Goal: Information Seeking & Learning: Learn about a topic

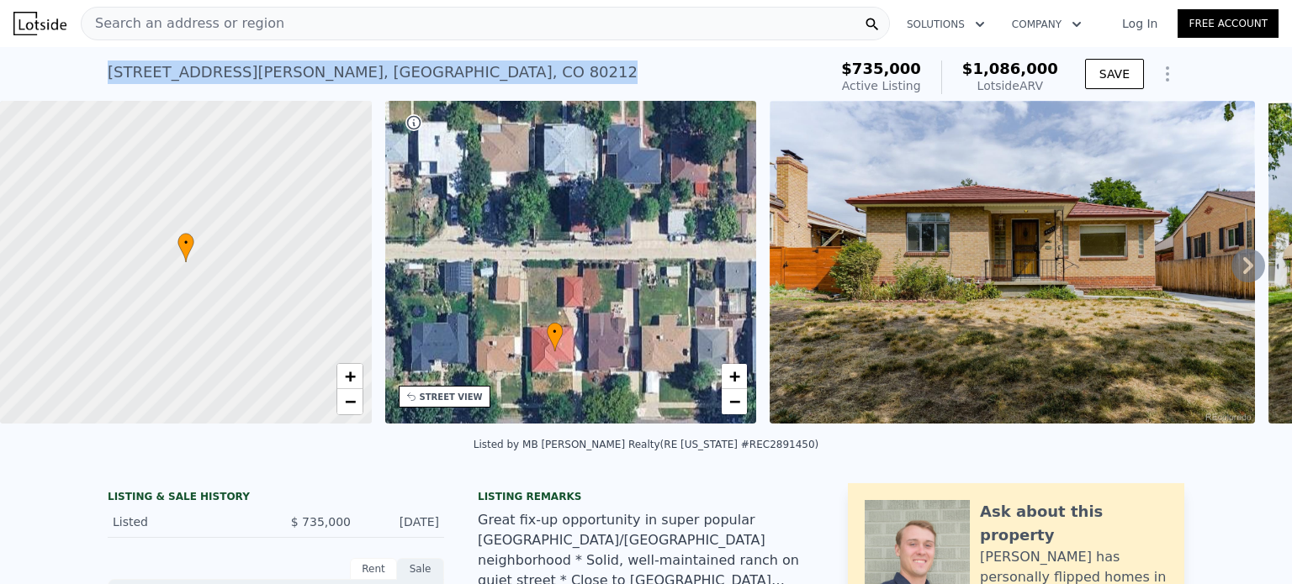
drag, startPoint x: 370, startPoint y: 79, endPoint x: 84, endPoint y: 71, distance: 286.1
click at [84, 71] on div "4435 W Hayward Pl , Denver , CO 80212 Active at $735k (~ARV $1.086m ) $735,000 …" at bounding box center [646, 74] width 1292 height 54
copy div "4435 W Hayward Pl , Denver , CO 80212"
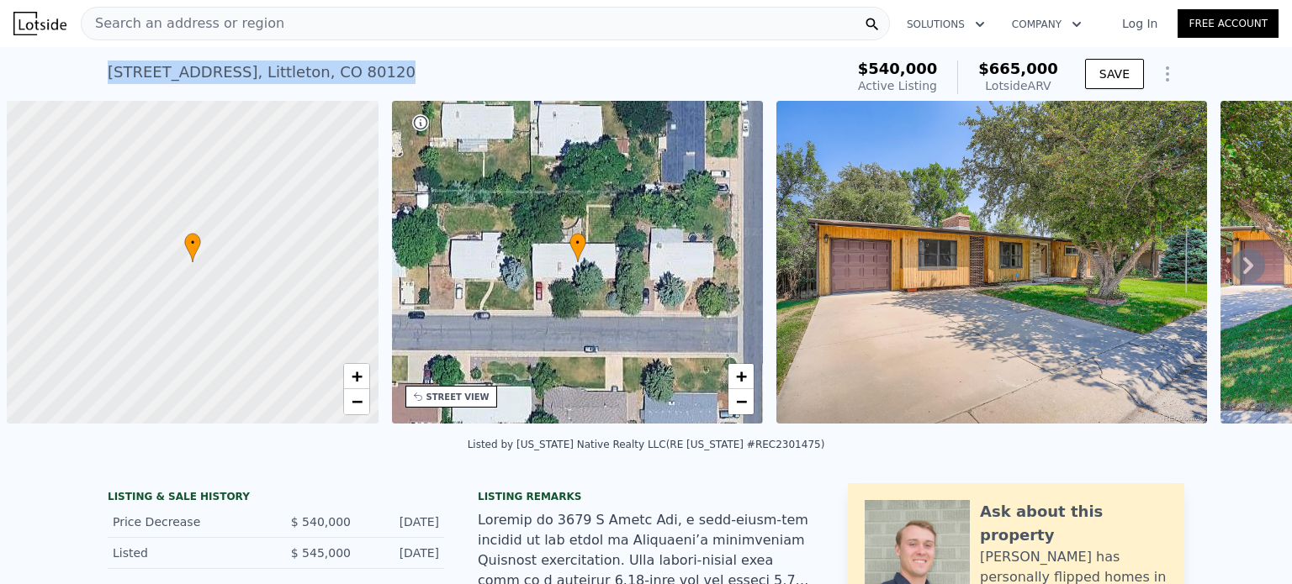
scroll to position [0, 7]
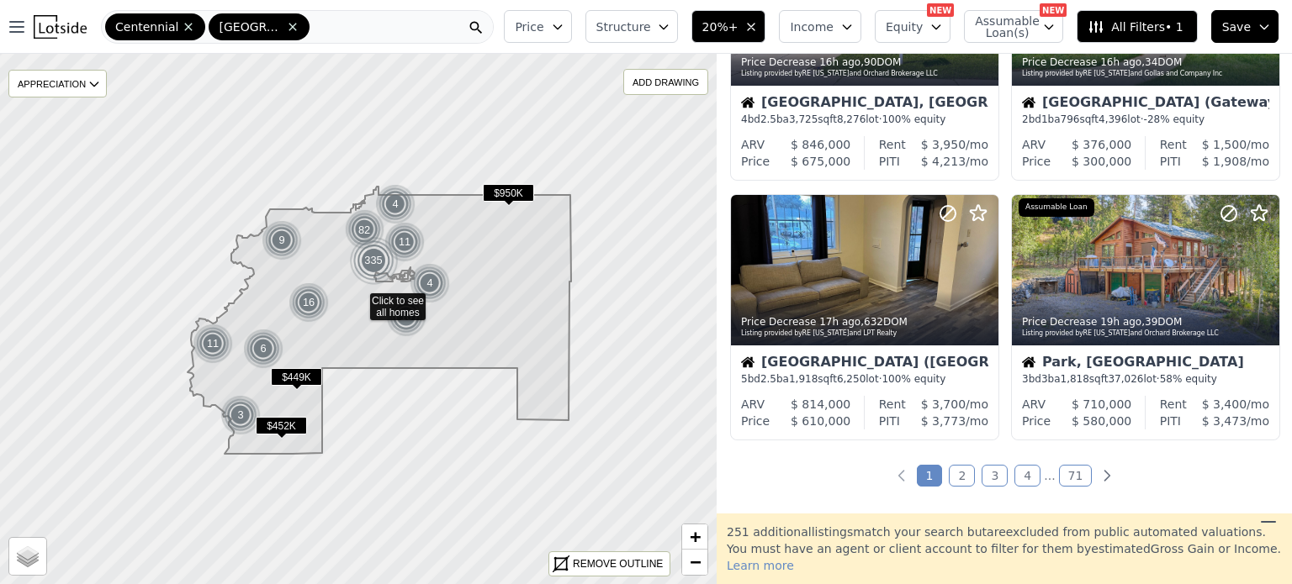
scroll to position [1214, 0]
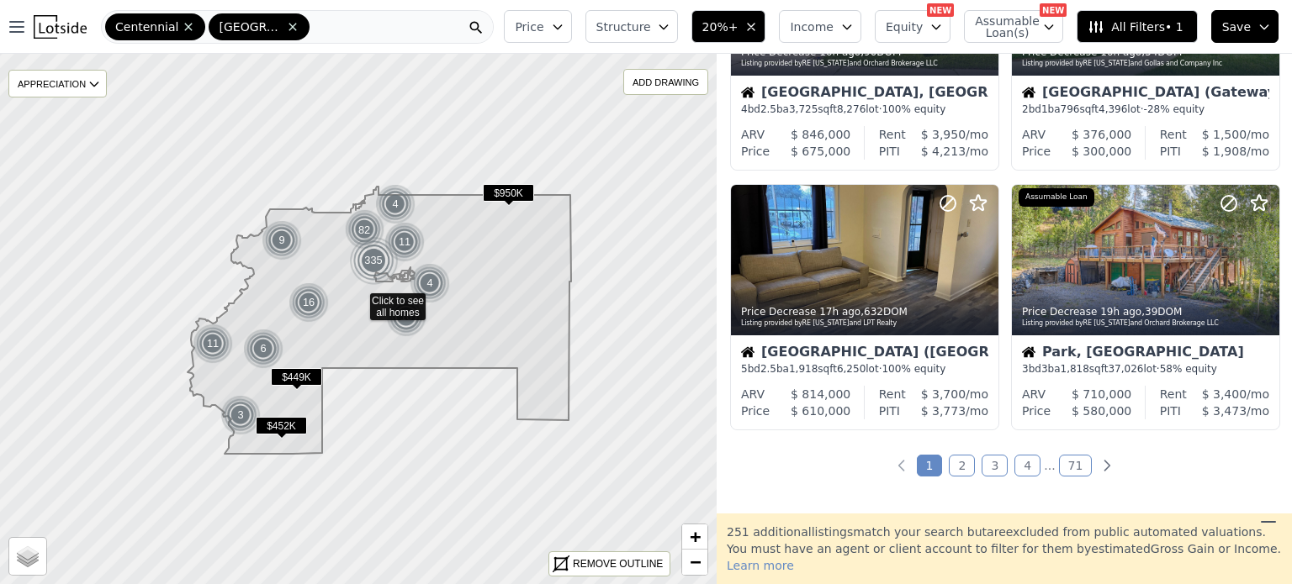
click at [955, 463] on link "2" at bounding box center [962, 466] width 26 height 22
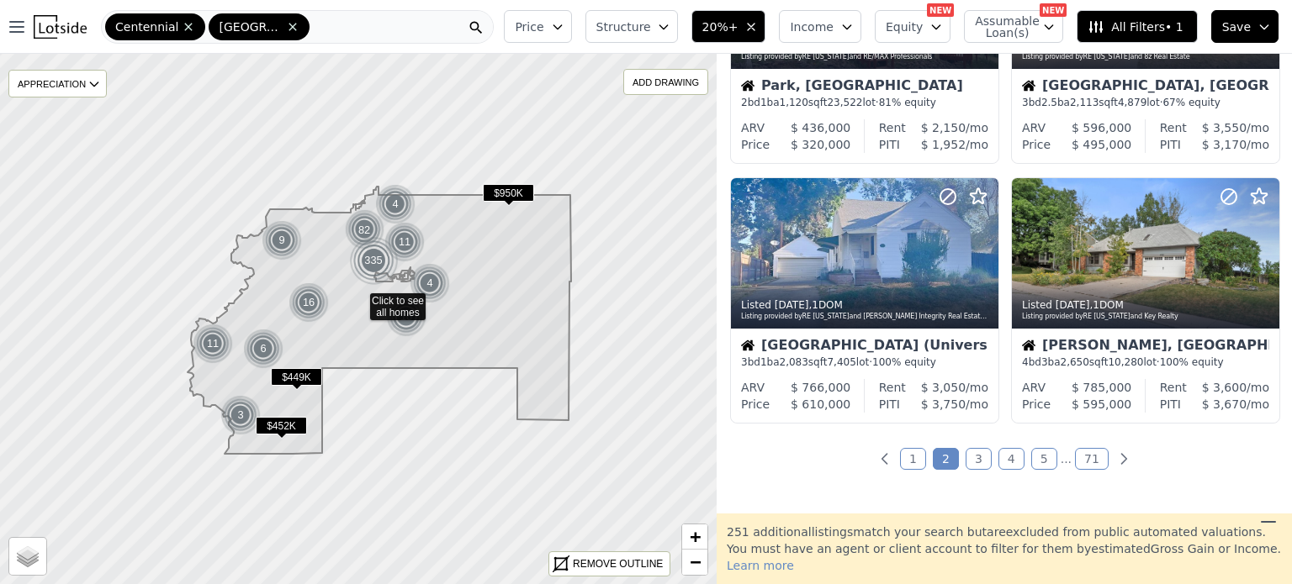
scroll to position [1268, 0]
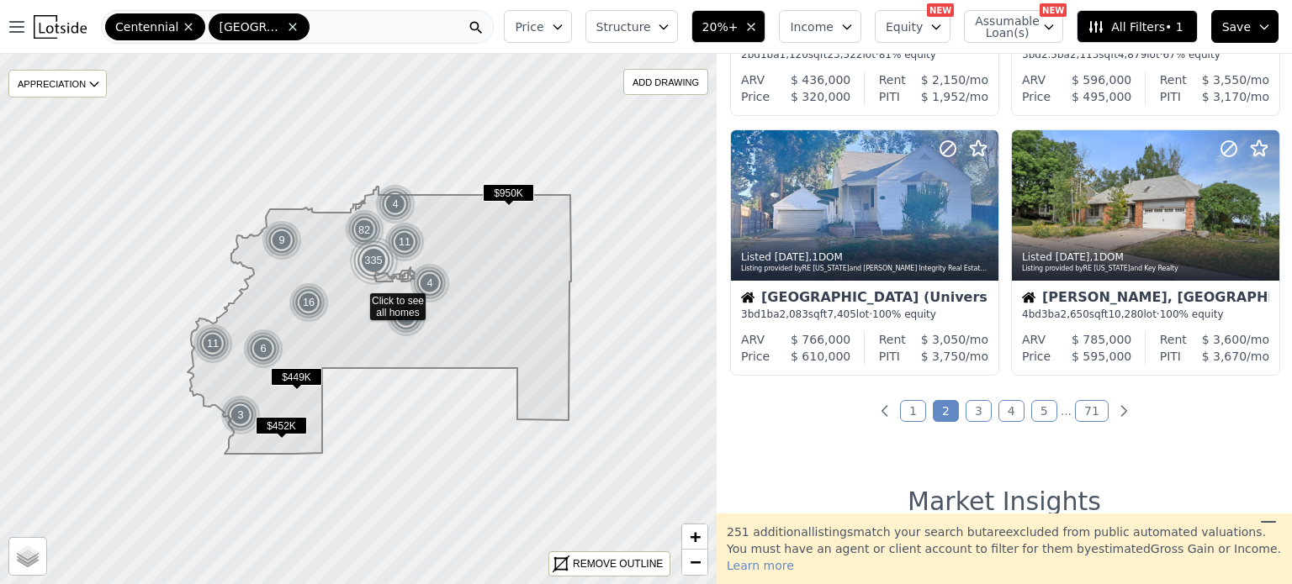
click at [975, 412] on link "3" at bounding box center [978, 411] width 26 height 22
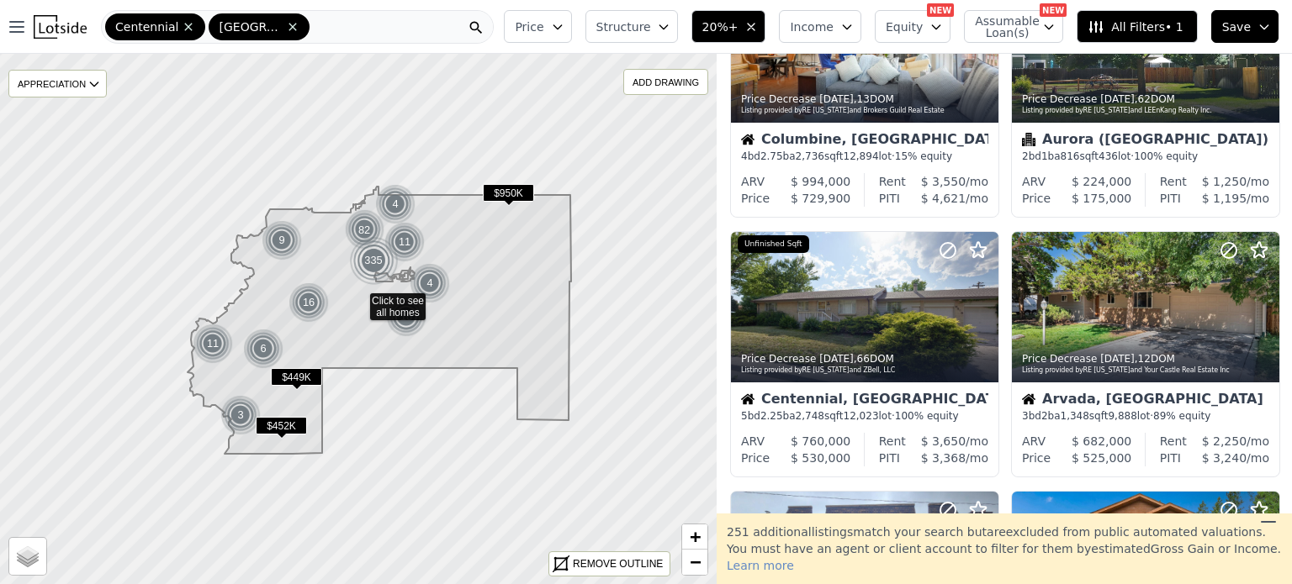
scroll to position [99, 0]
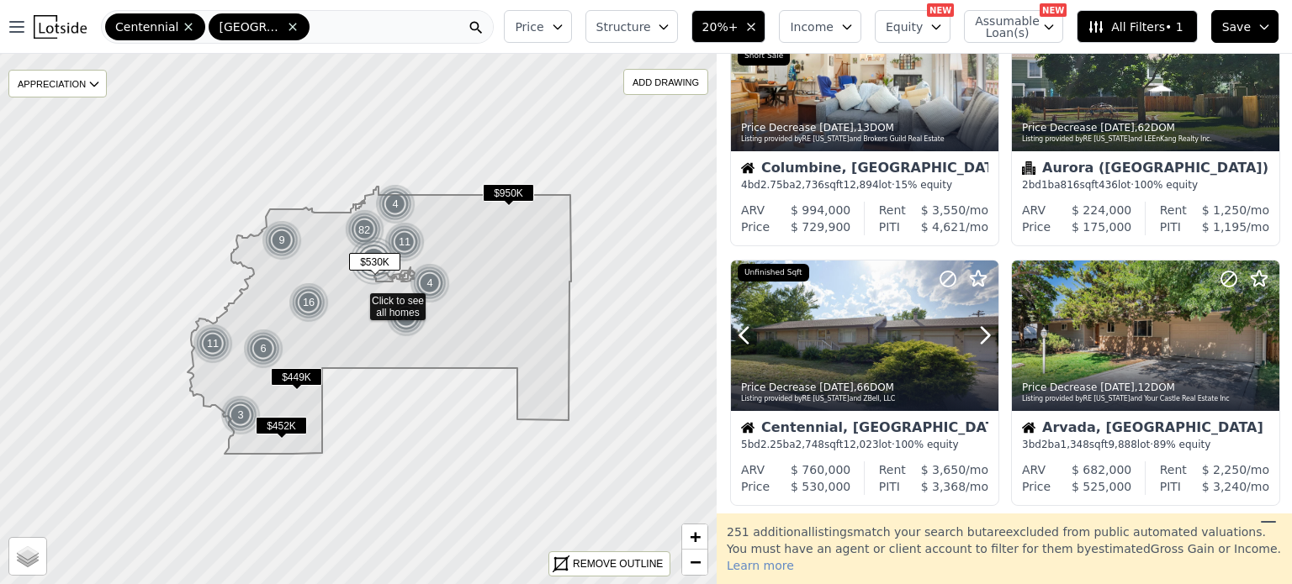
click at [982, 342] on icon at bounding box center [985, 336] width 8 height 16
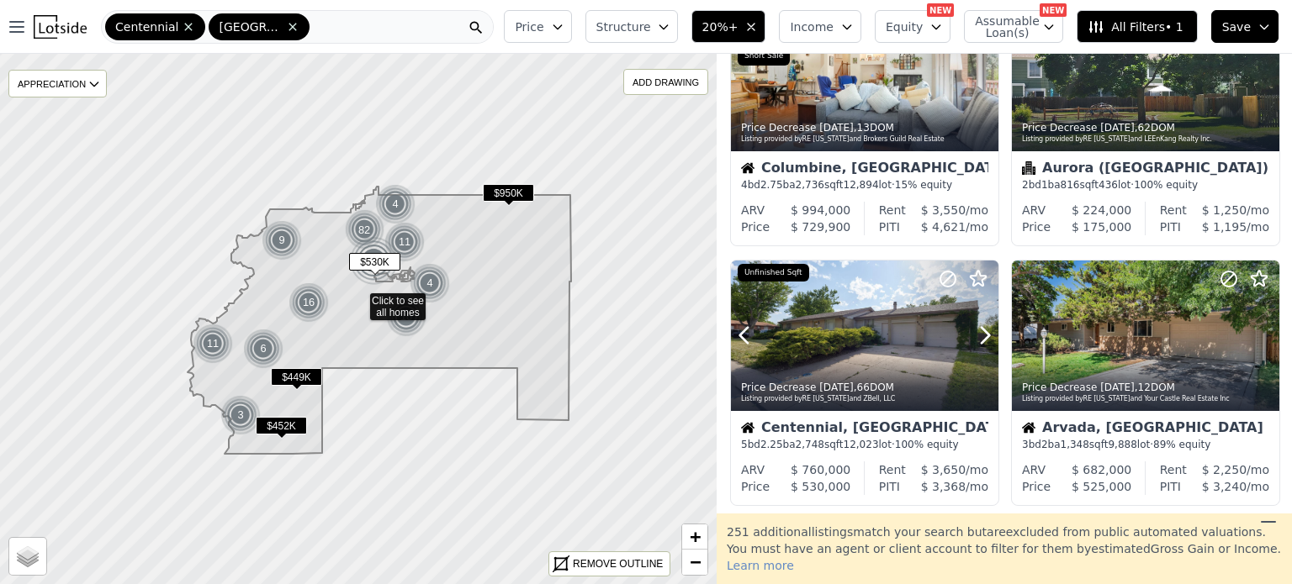
click at [982, 342] on icon at bounding box center [985, 336] width 8 height 16
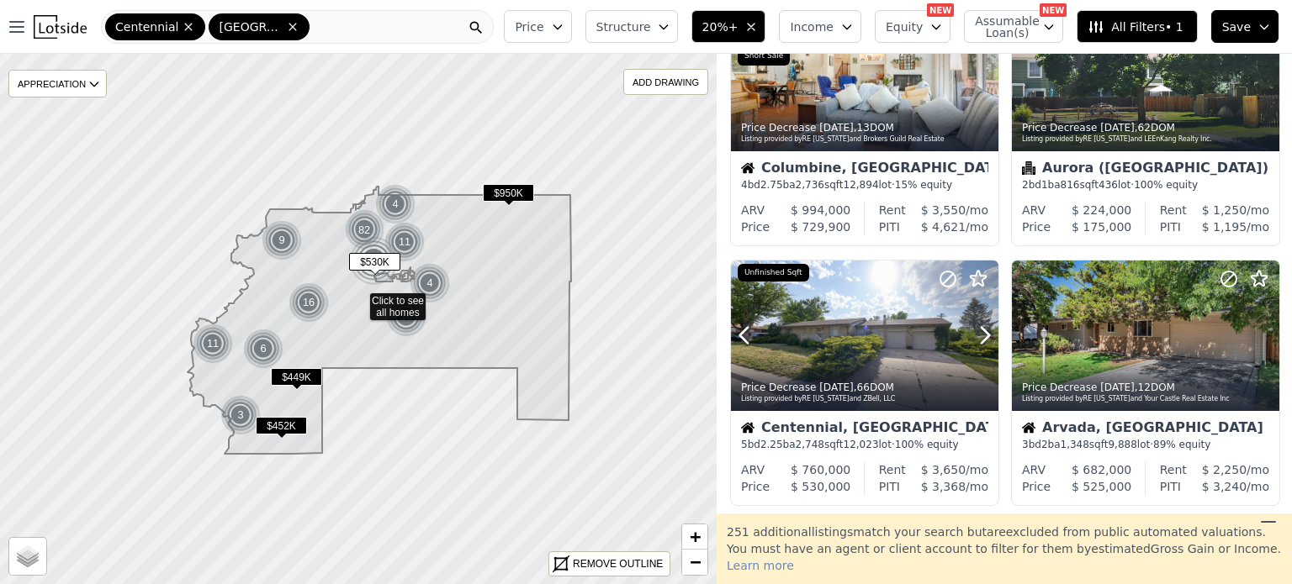
click at [982, 342] on icon at bounding box center [985, 336] width 8 height 16
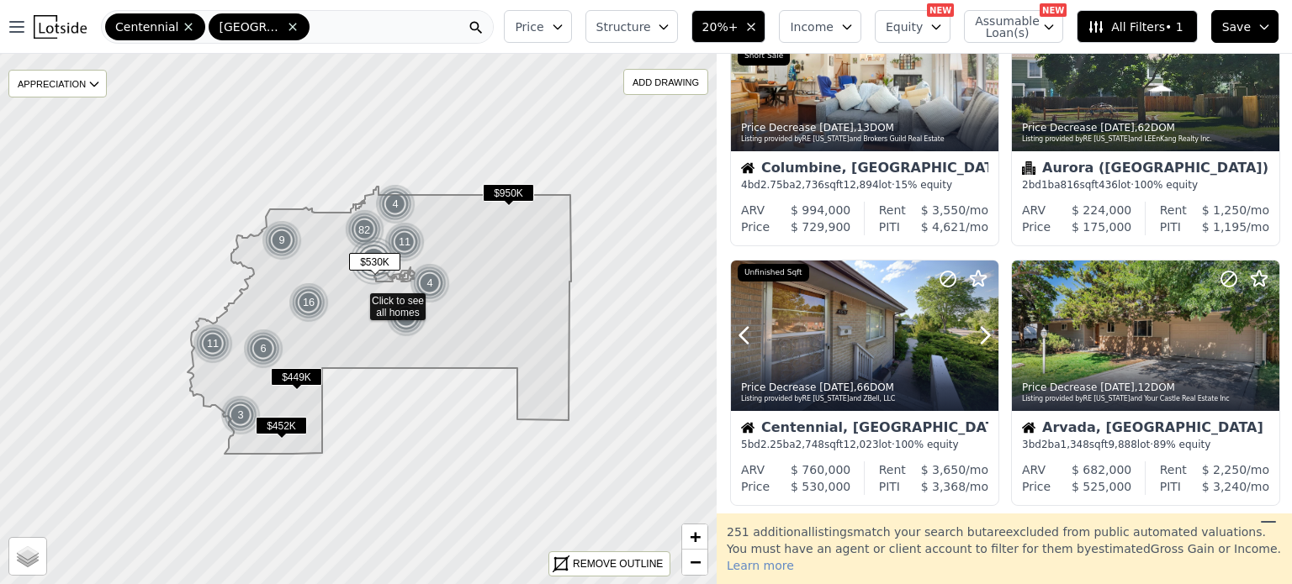
click at [982, 342] on icon at bounding box center [985, 336] width 8 height 16
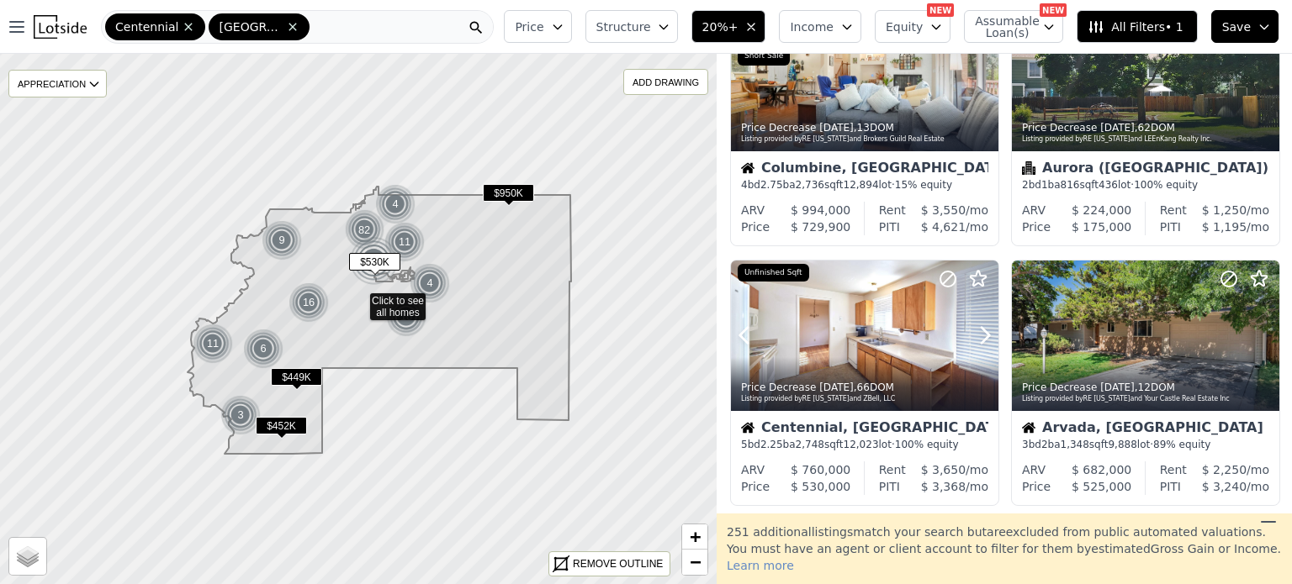
click at [982, 342] on icon at bounding box center [985, 336] width 8 height 16
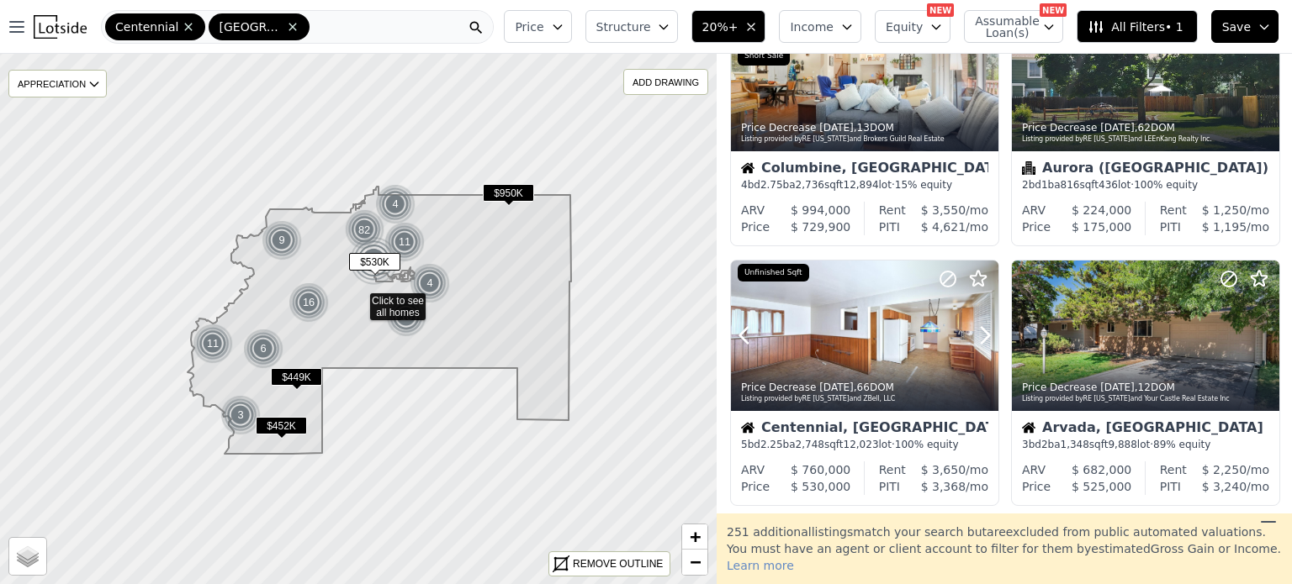
click at [982, 342] on icon at bounding box center [985, 336] width 8 height 16
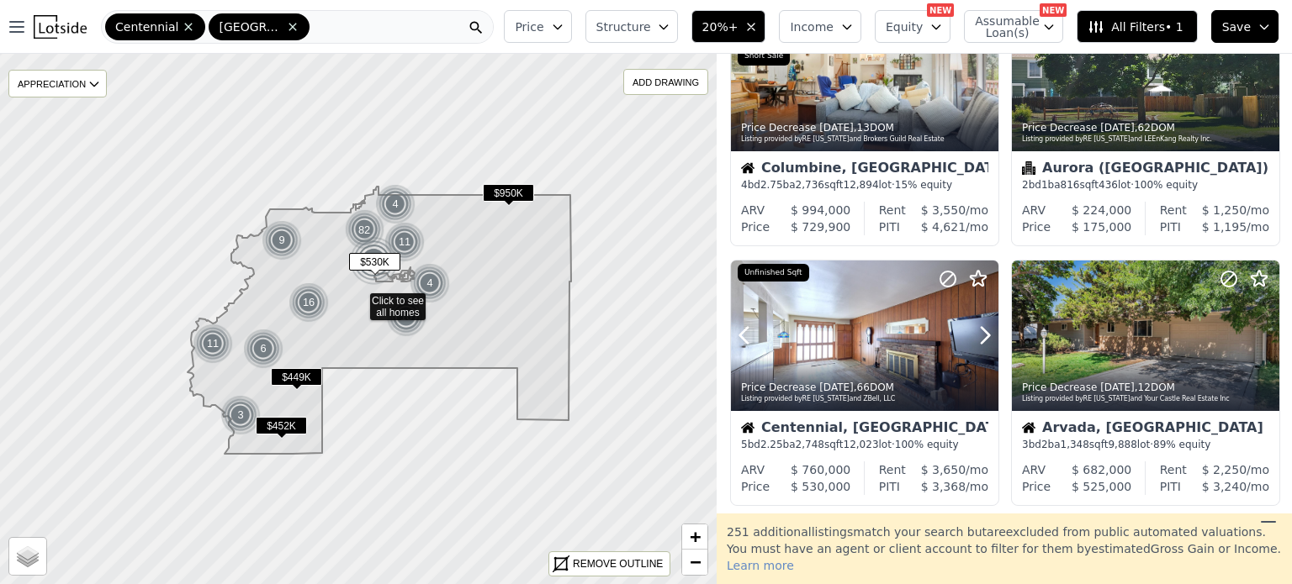
click at [982, 342] on icon at bounding box center [985, 336] width 8 height 16
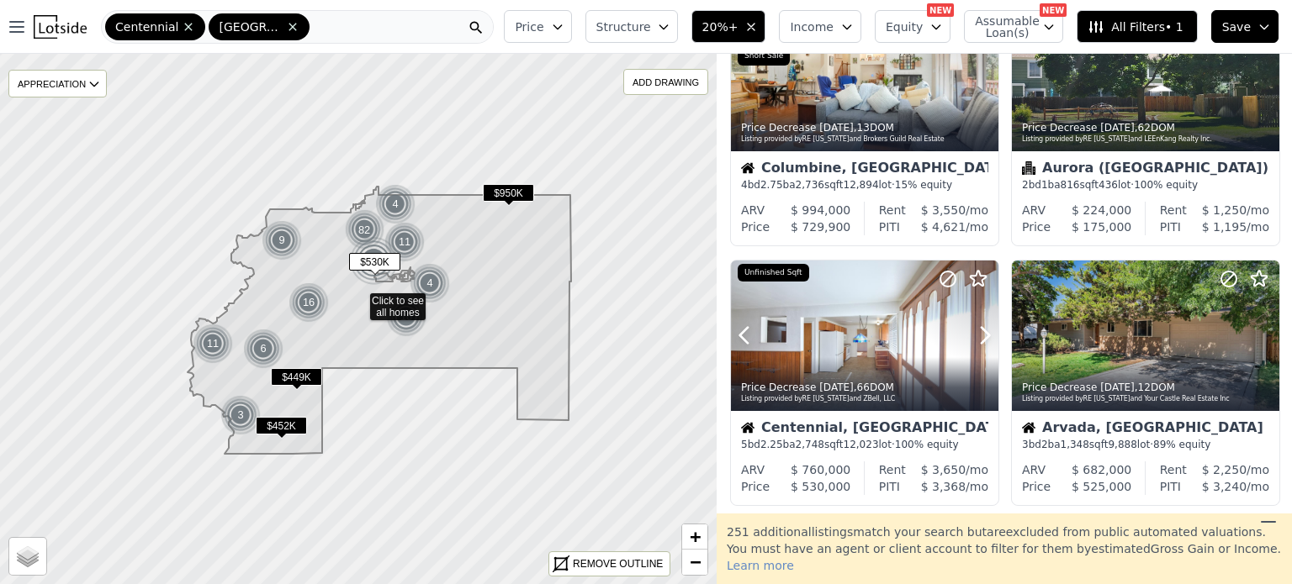
click at [982, 342] on icon at bounding box center [985, 336] width 8 height 16
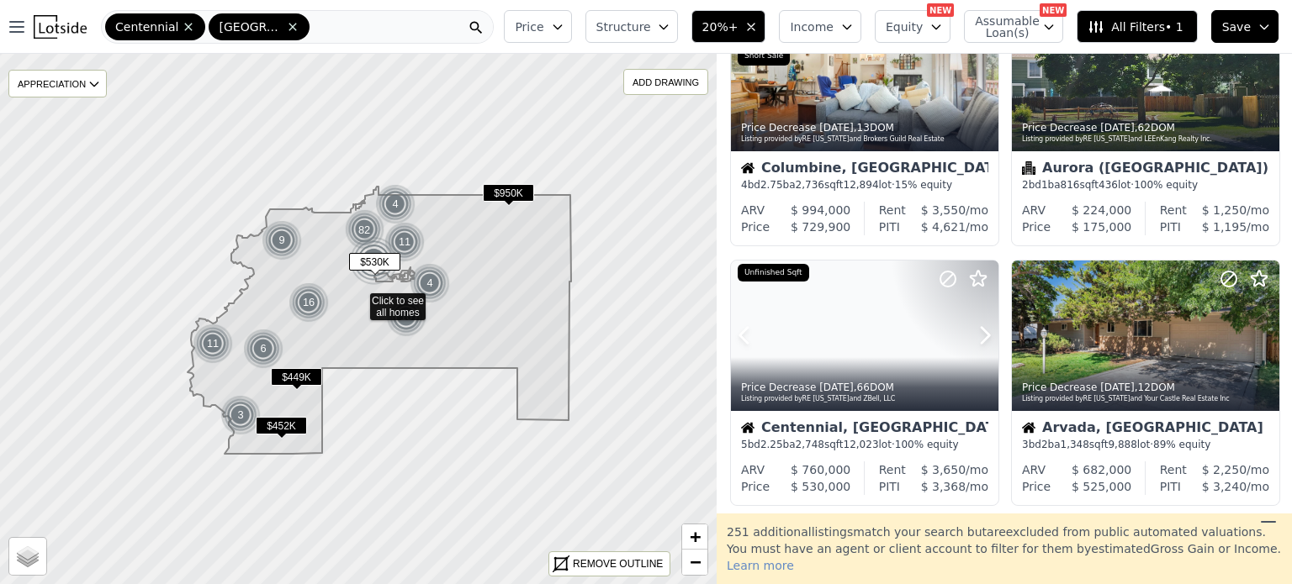
click at [982, 342] on icon at bounding box center [985, 336] width 8 height 16
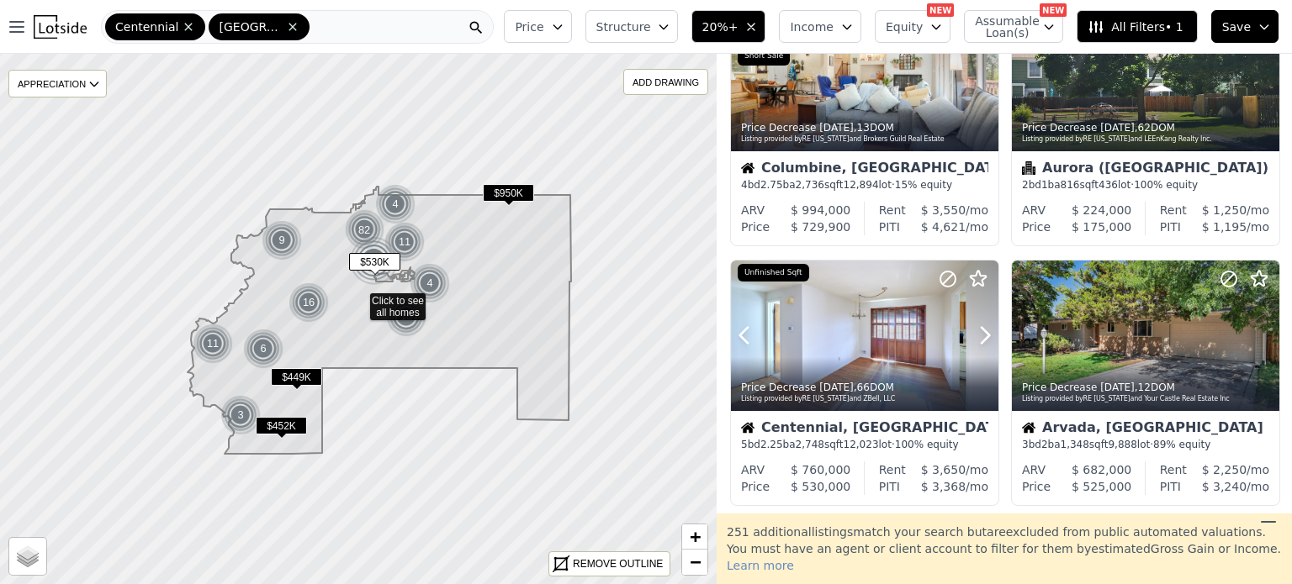
click at [982, 342] on icon at bounding box center [985, 336] width 8 height 16
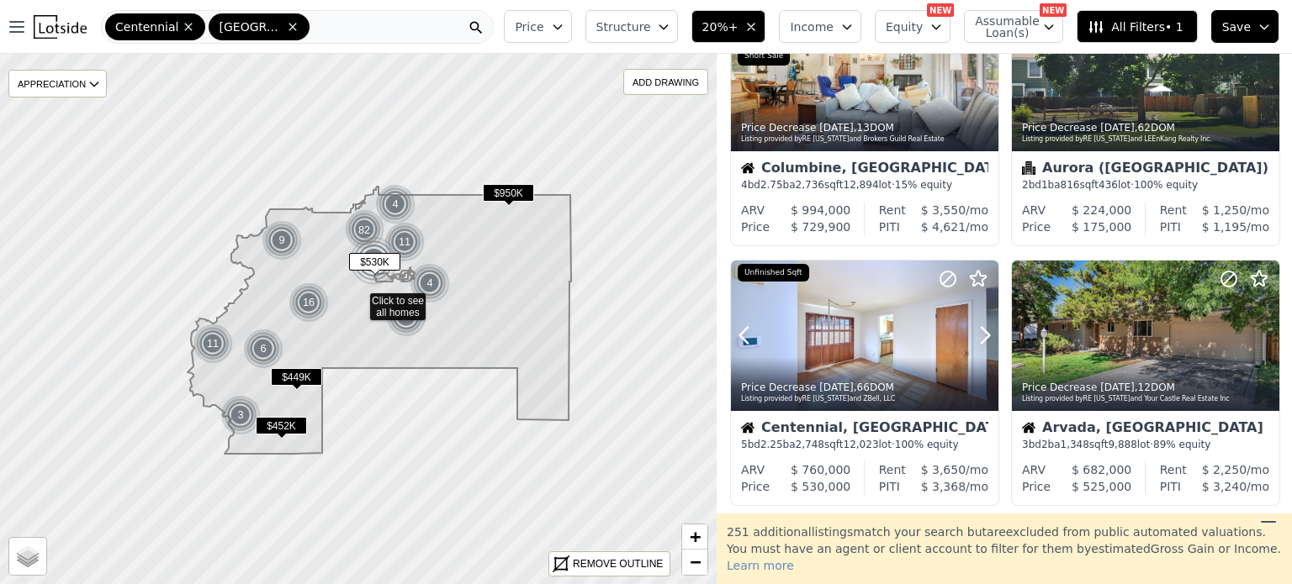
click at [982, 342] on icon at bounding box center [985, 336] width 8 height 16
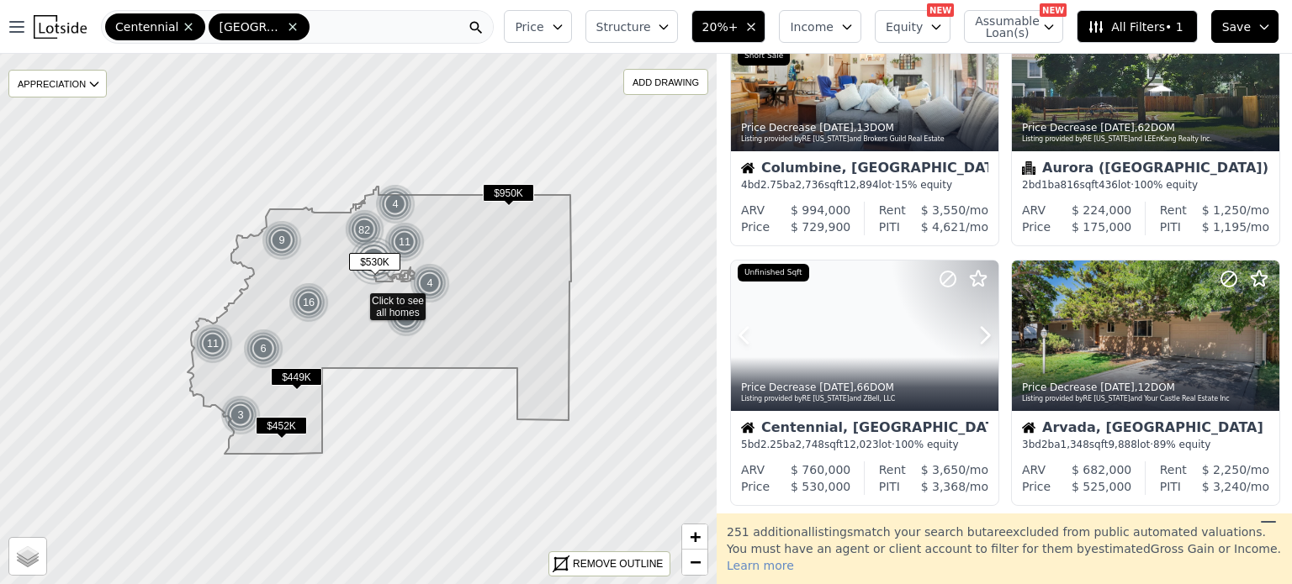
click at [982, 342] on icon at bounding box center [985, 336] width 8 height 16
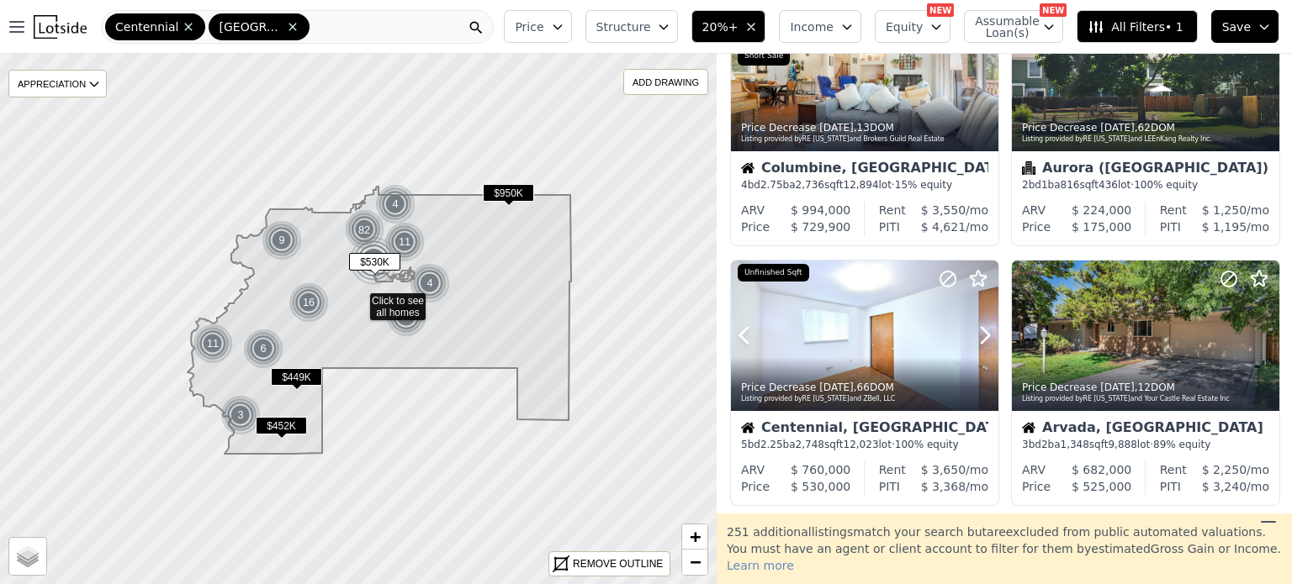
click at [982, 342] on icon at bounding box center [985, 336] width 8 height 16
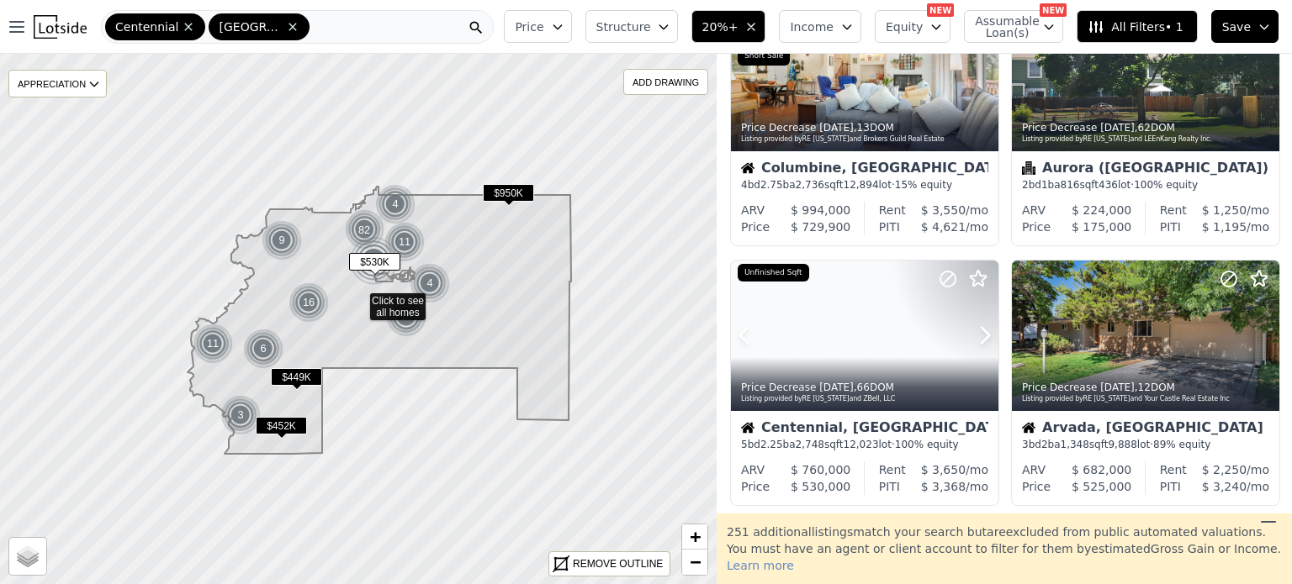
click at [982, 342] on icon at bounding box center [985, 336] width 8 height 16
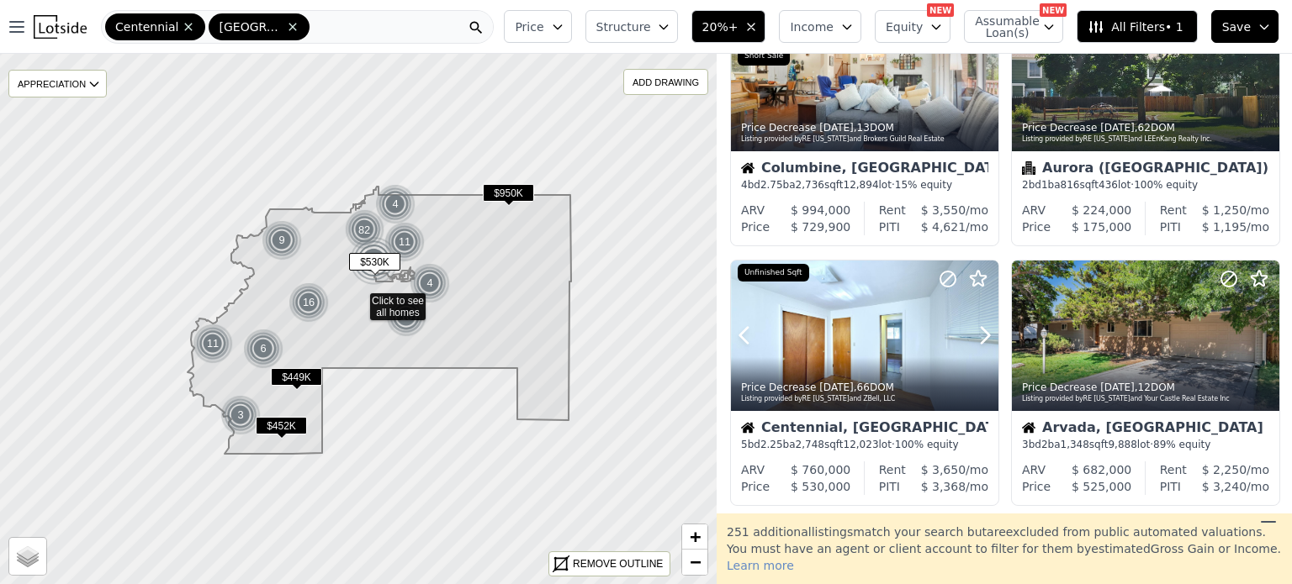
click at [982, 342] on icon at bounding box center [985, 336] width 8 height 16
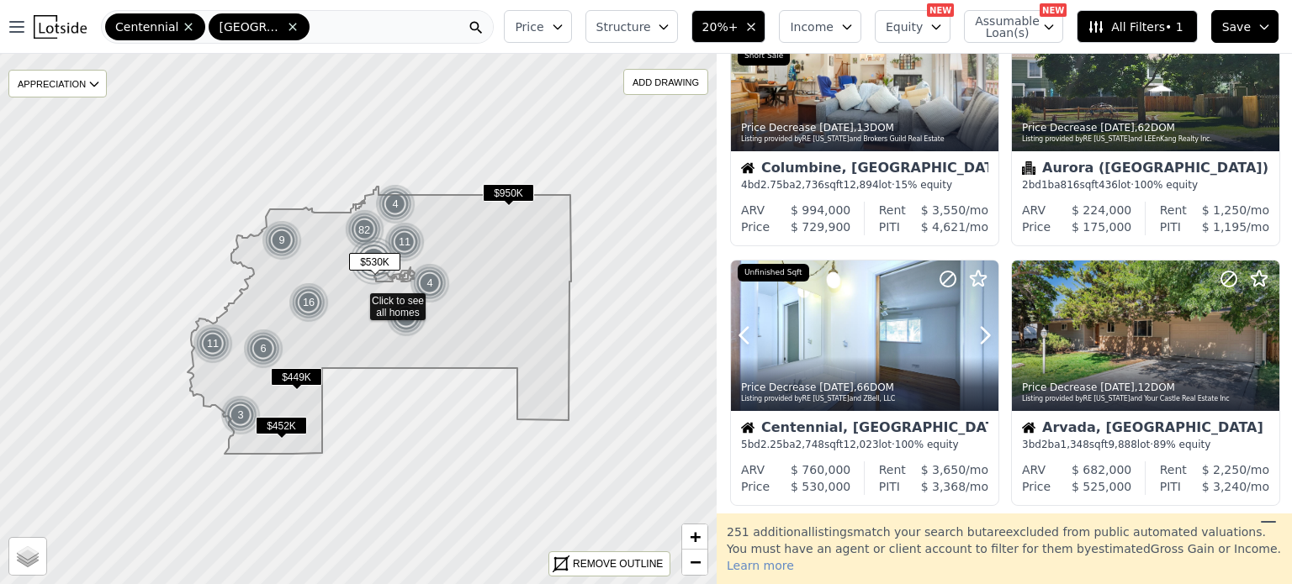
click at [982, 342] on icon at bounding box center [985, 336] width 8 height 16
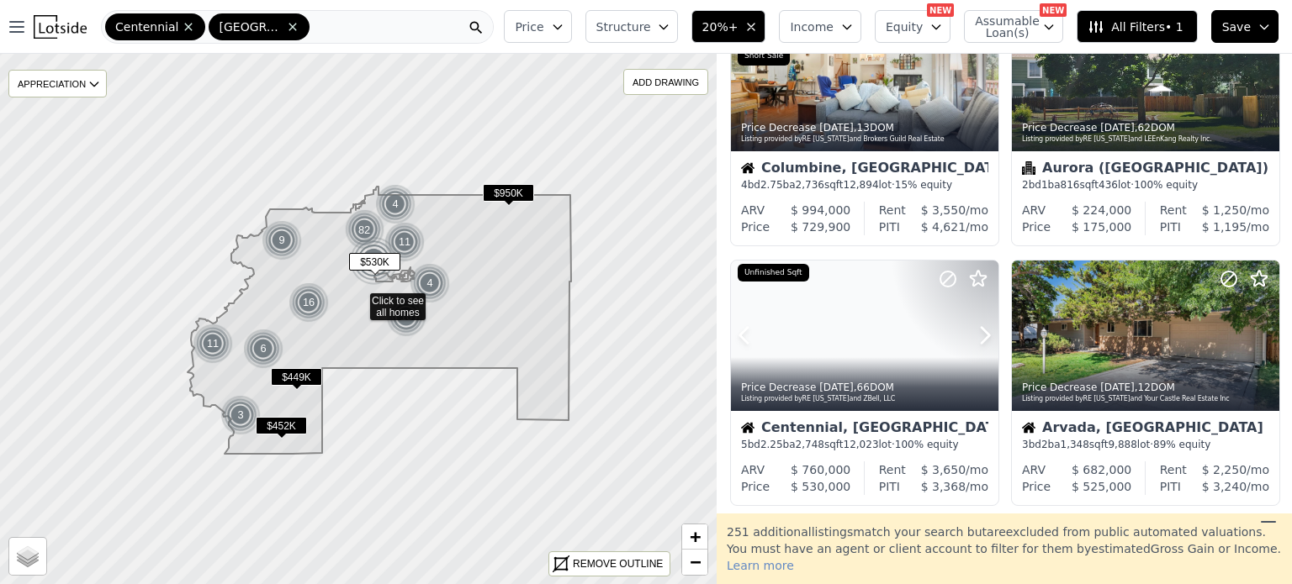
click at [982, 342] on icon at bounding box center [985, 336] width 8 height 16
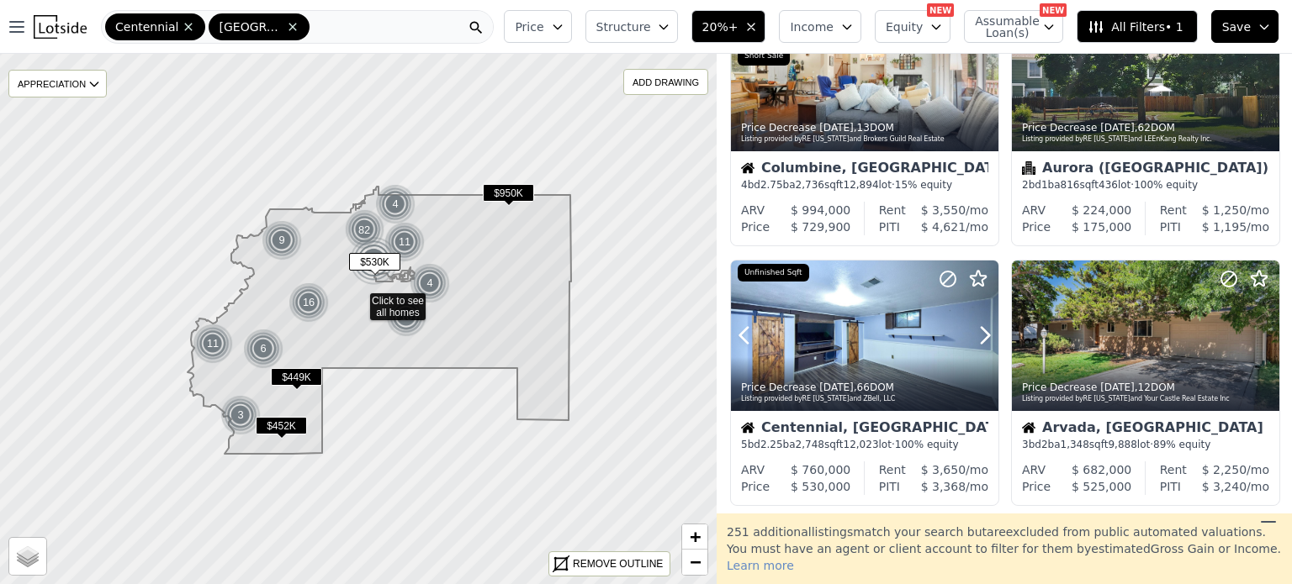
click at [982, 342] on icon at bounding box center [985, 336] width 8 height 16
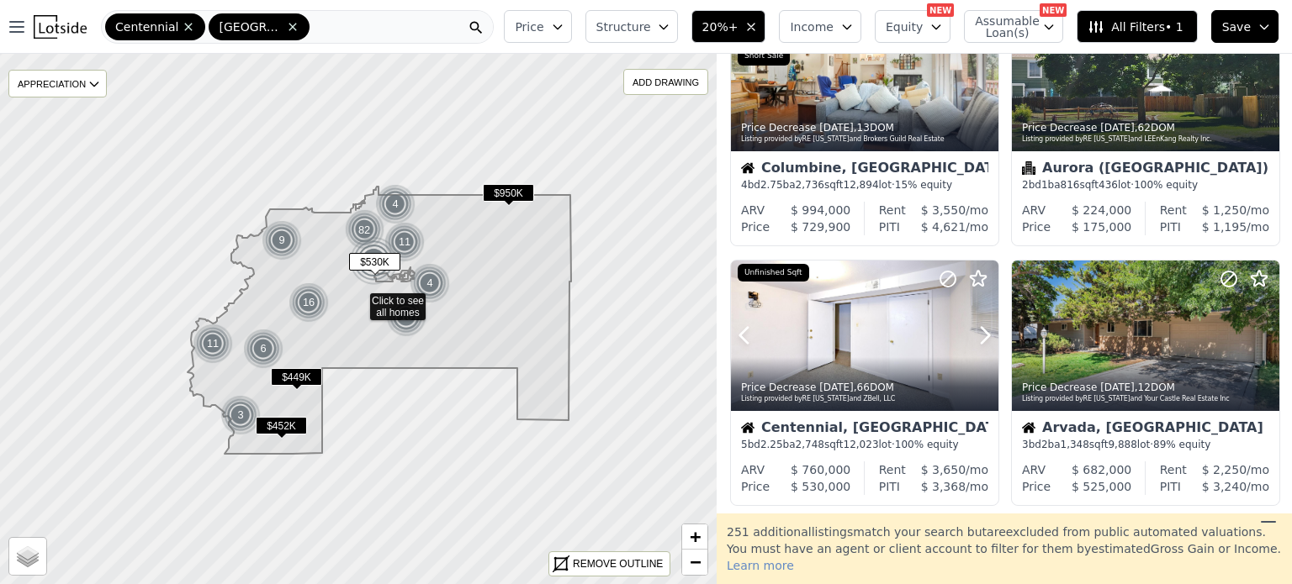
click at [982, 342] on icon at bounding box center [985, 336] width 8 height 16
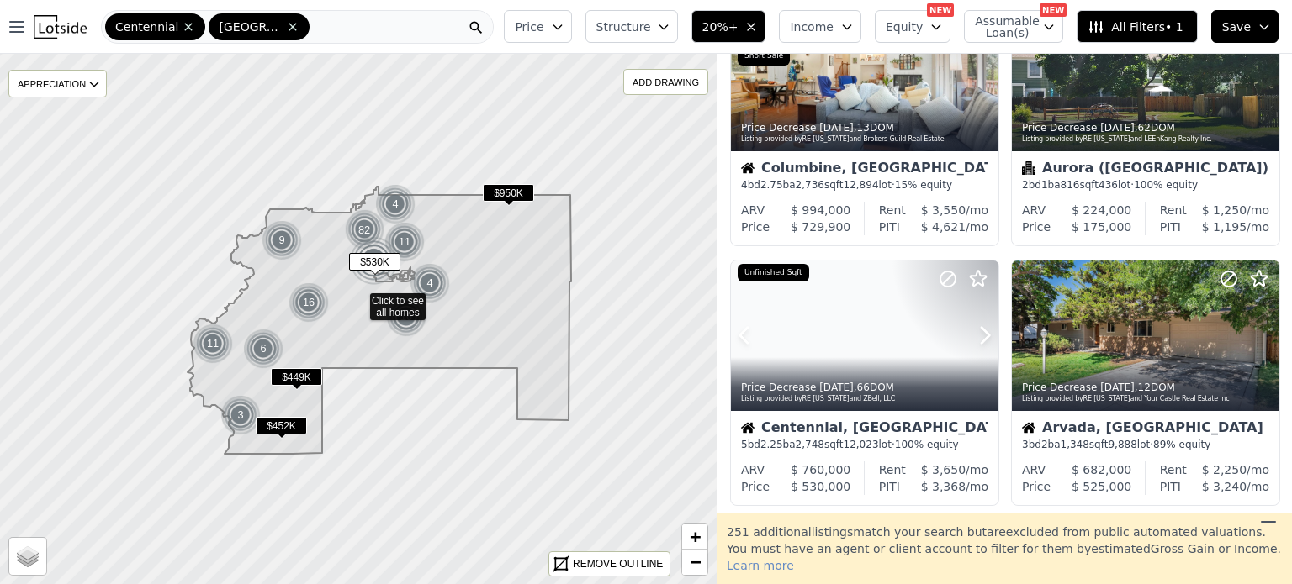
click at [982, 342] on icon at bounding box center [985, 336] width 8 height 16
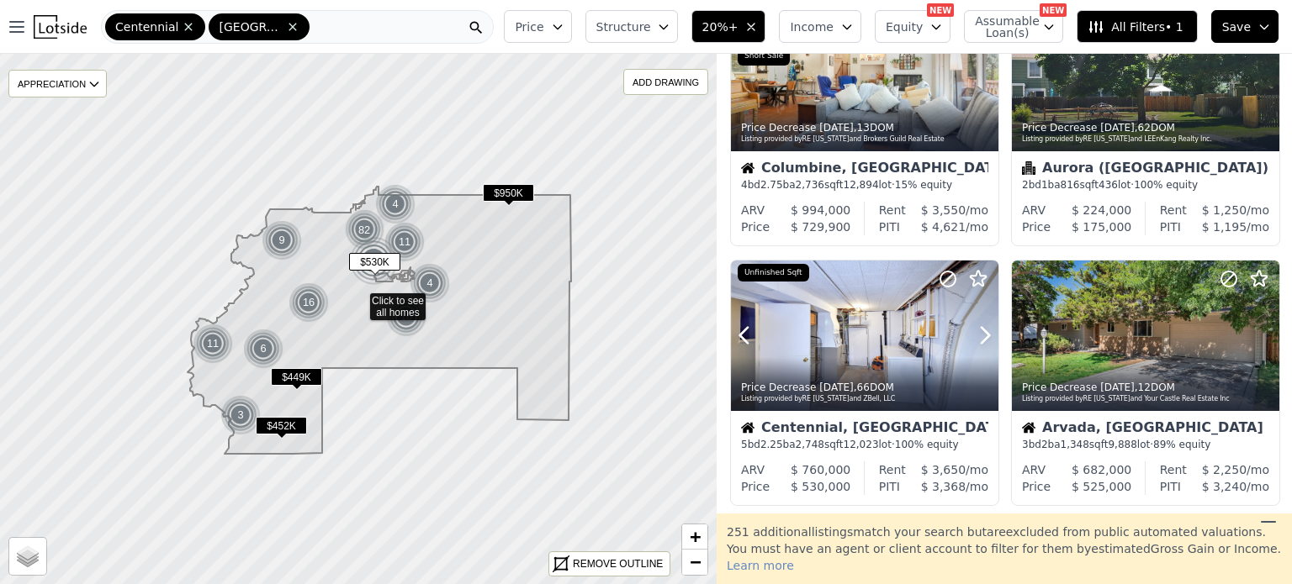
click at [982, 342] on icon at bounding box center [985, 336] width 8 height 16
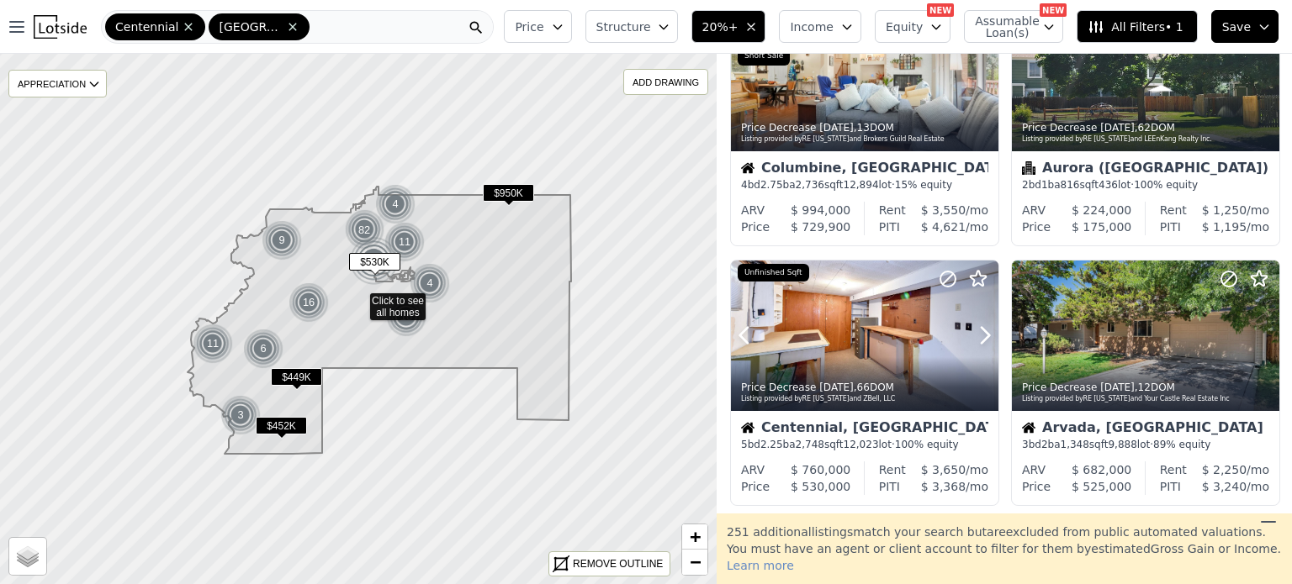
click at [982, 342] on icon at bounding box center [985, 336] width 8 height 16
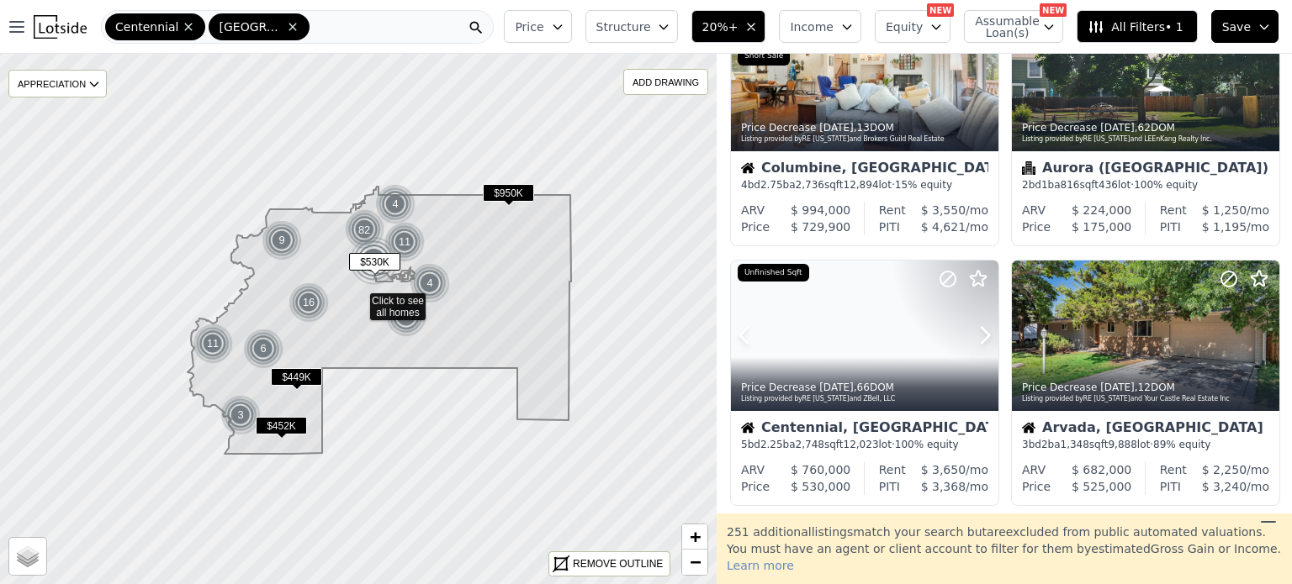
click at [982, 342] on icon at bounding box center [985, 336] width 8 height 16
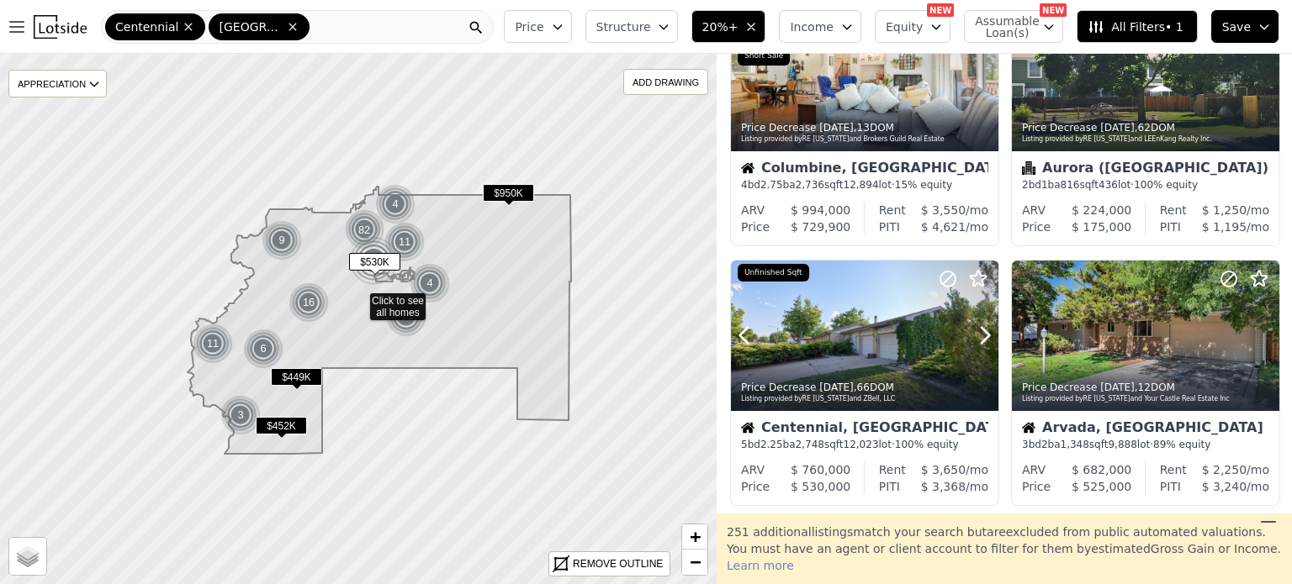
click at [982, 342] on icon at bounding box center [985, 336] width 8 height 16
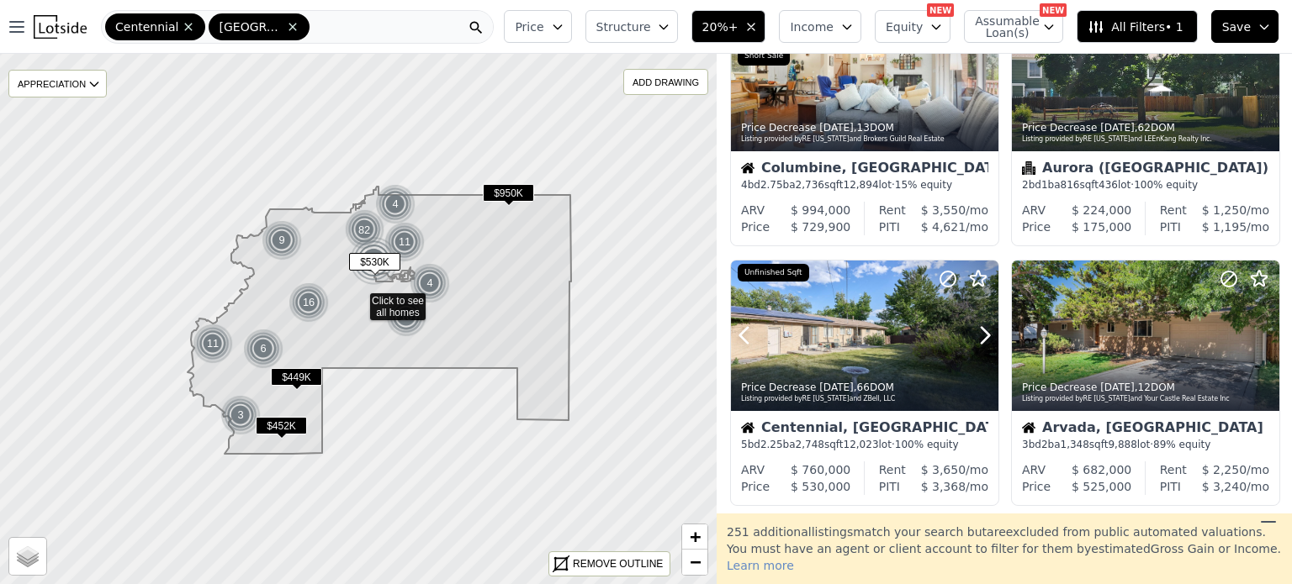
click at [982, 342] on icon at bounding box center [985, 336] width 8 height 16
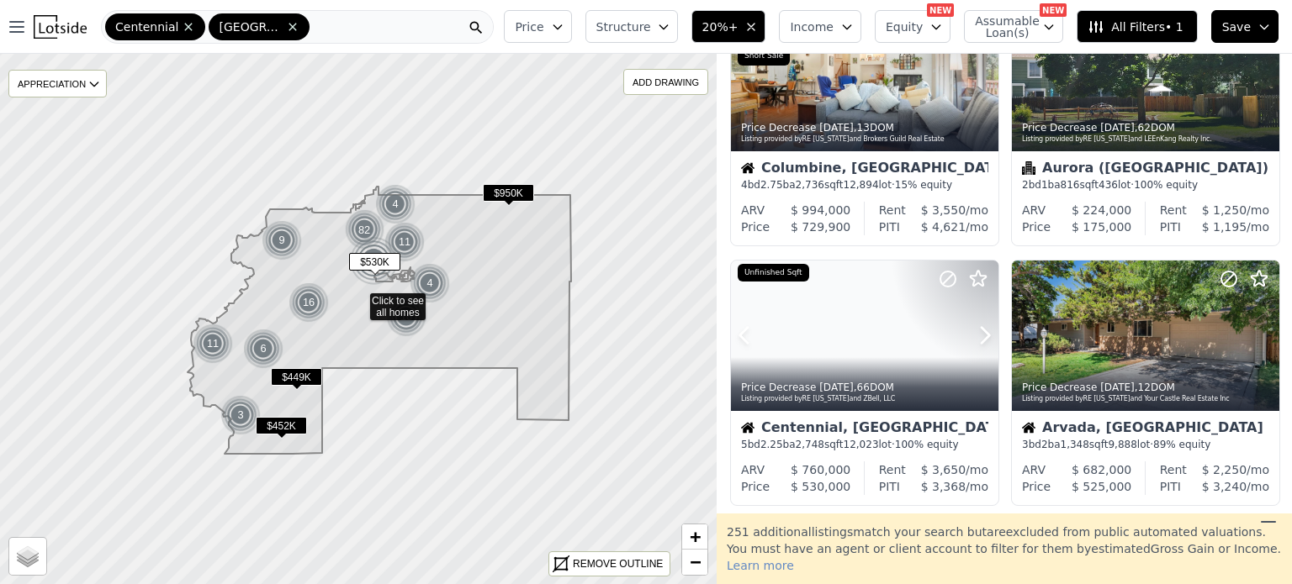
click at [982, 342] on icon at bounding box center [985, 336] width 8 height 16
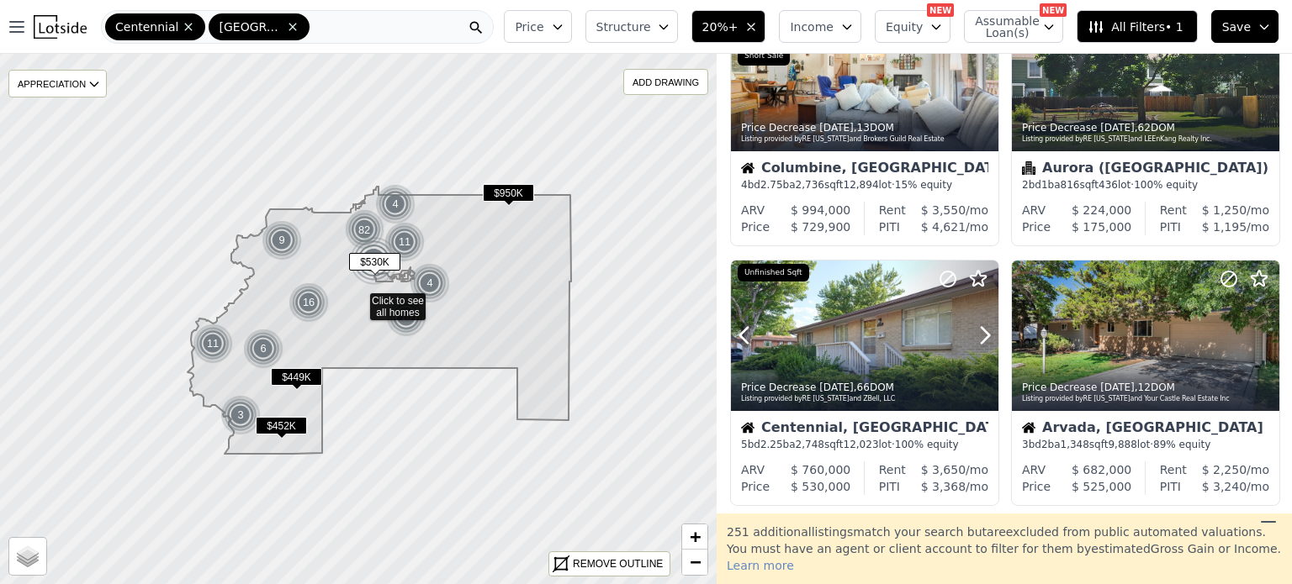
click at [982, 342] on icon at bounding box center [985, 336] width 8 height 16
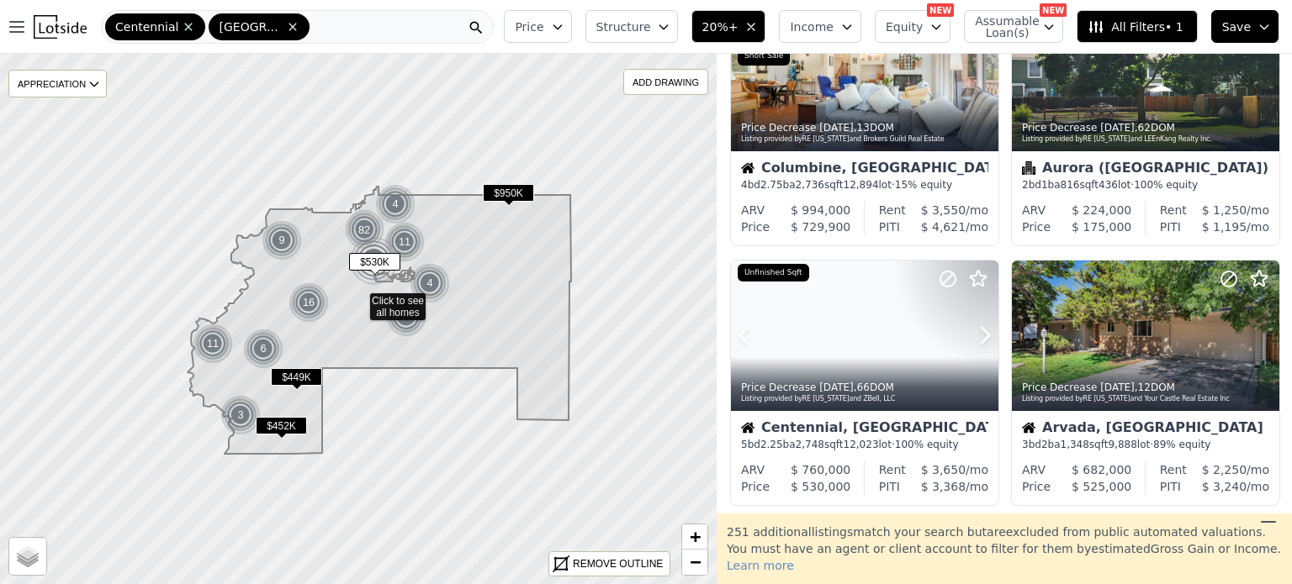
click at [982, 342] on icon at bounding box center [985, 336] width 8 height 16
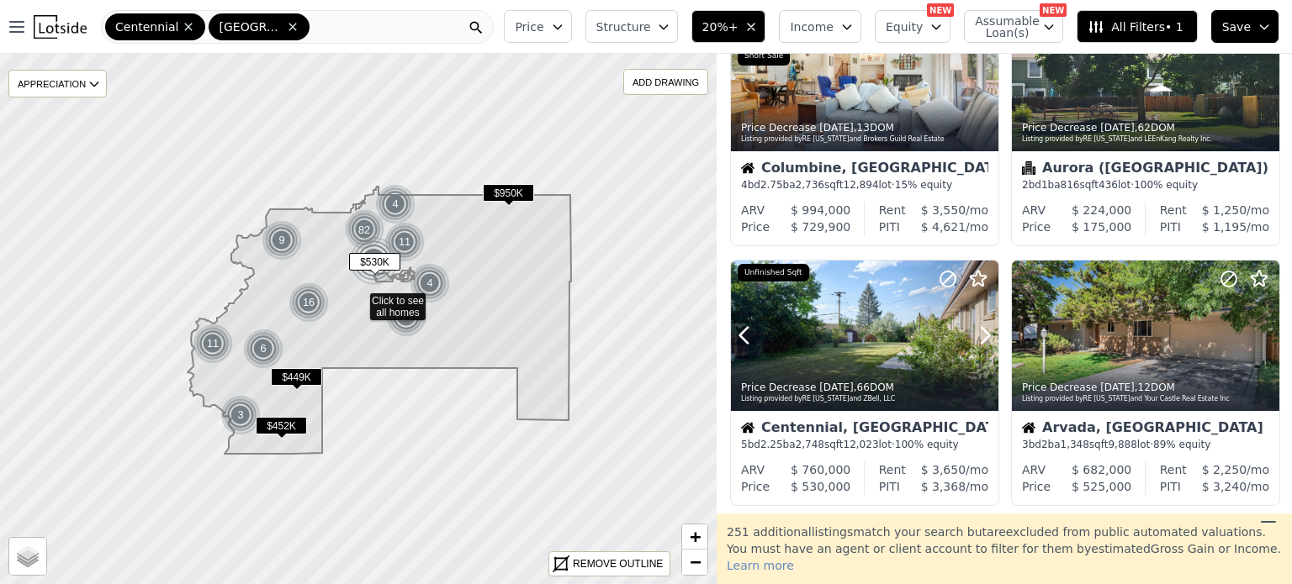
click at [982, 342] on icon at bounding box center [985, 336] width 8 height 16
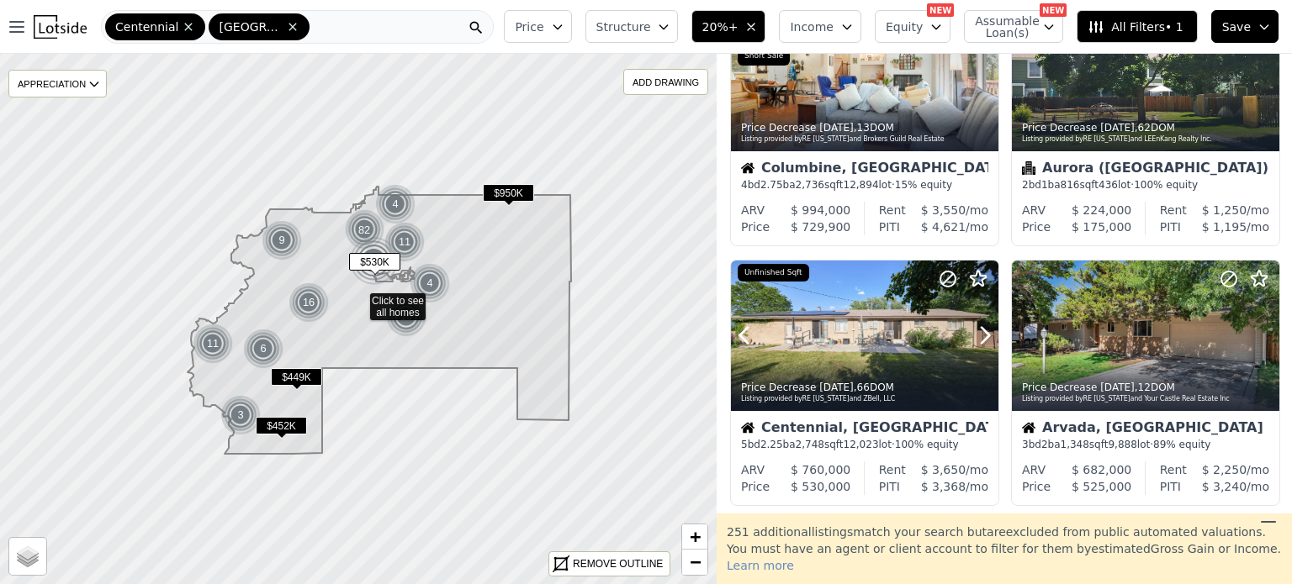
click at [982, 342] on icon at bounding box center [985, 336] width 8 height 16
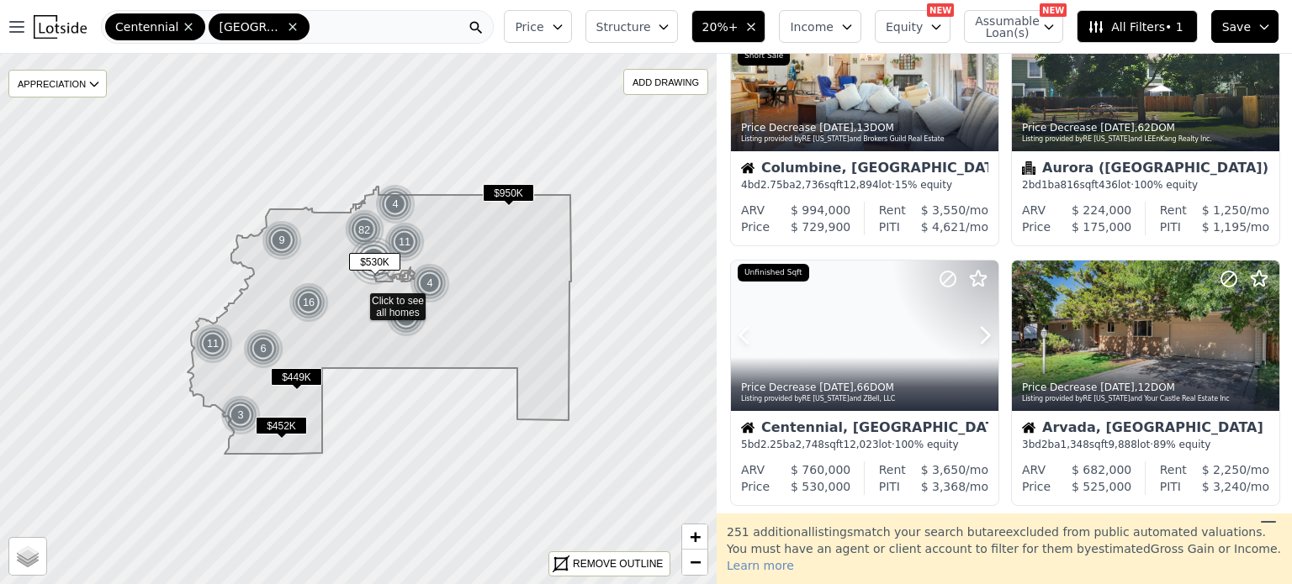
click at [982, 342] on icon at bounding box center [985, 336] width 8 height 16
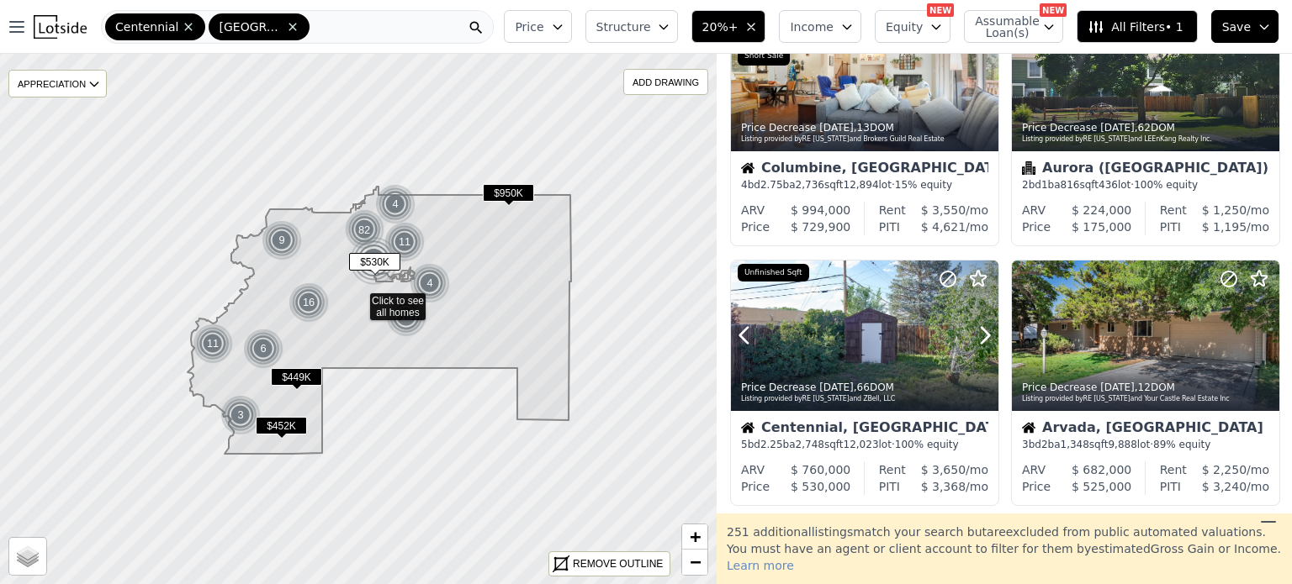
click at [982, 342] on icon at bounding box center [985, 336] width 8 height 16
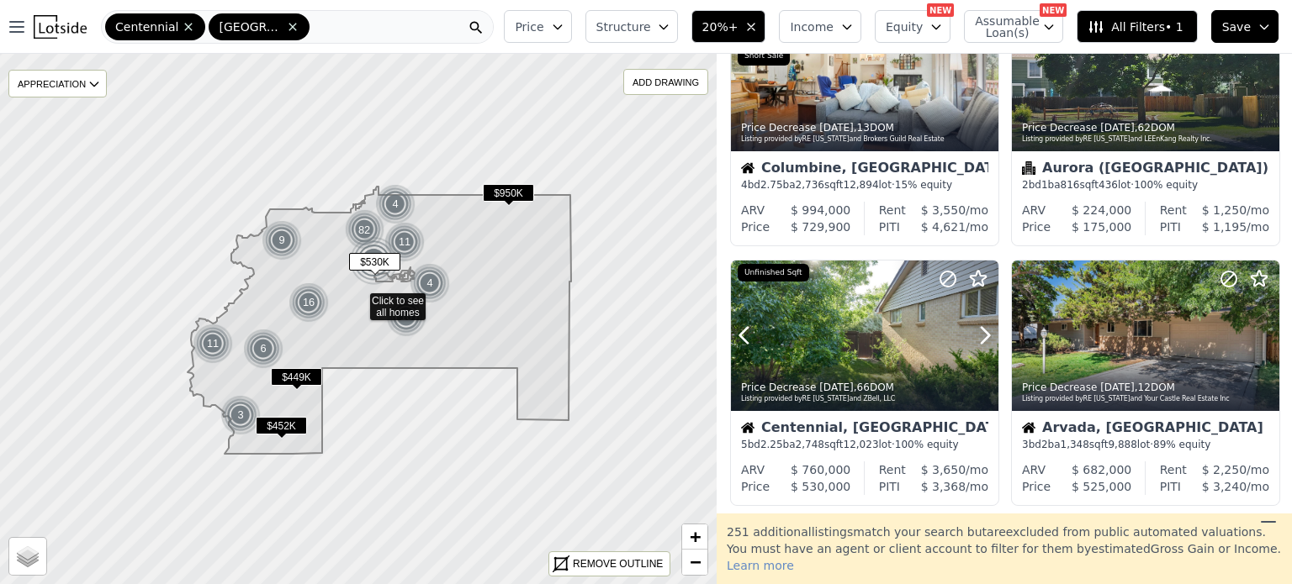
click at [982, 342] on icon at bounding box center [985, 336] width 8 height 16
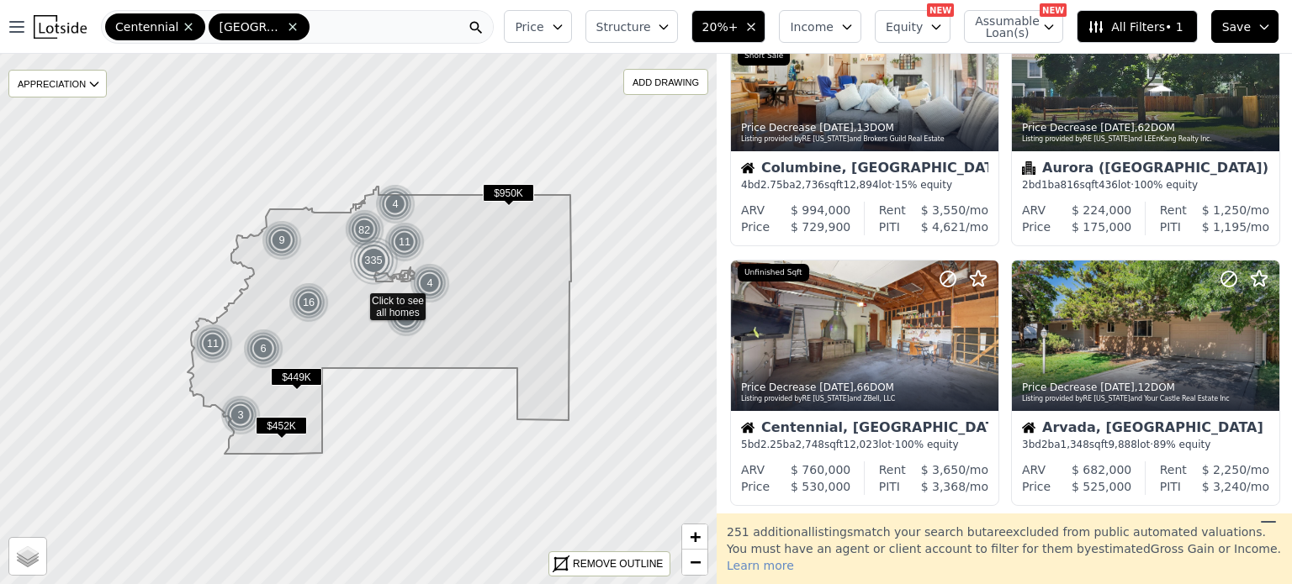
drag, startPoint x: 982, startPoint y: 342, endPoint x: 1287, endPoint y: 51, distance: 421.1
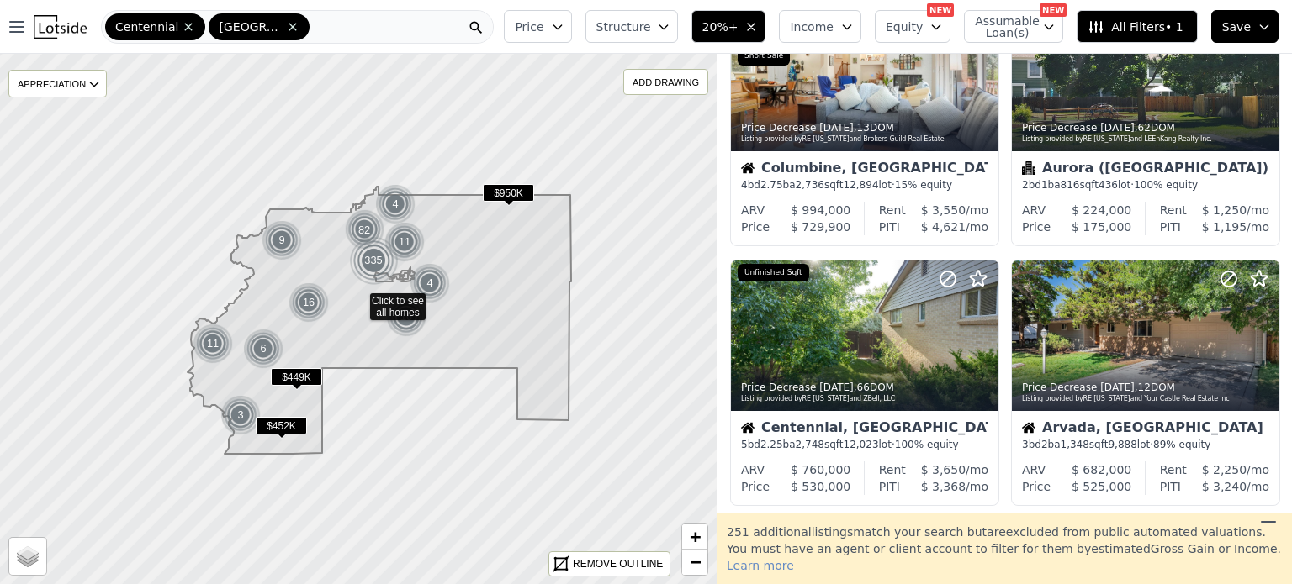
click at [1287, 53] on div "Price Structure 20%+ Income Equity NEW Assumable Loan(s) NEW All Filters • 1 Sa…" at bounding box center [894, 27] width 795 height 54
click at [1172, 350] on div at bounding box center [1226, 315] width 108 height 108
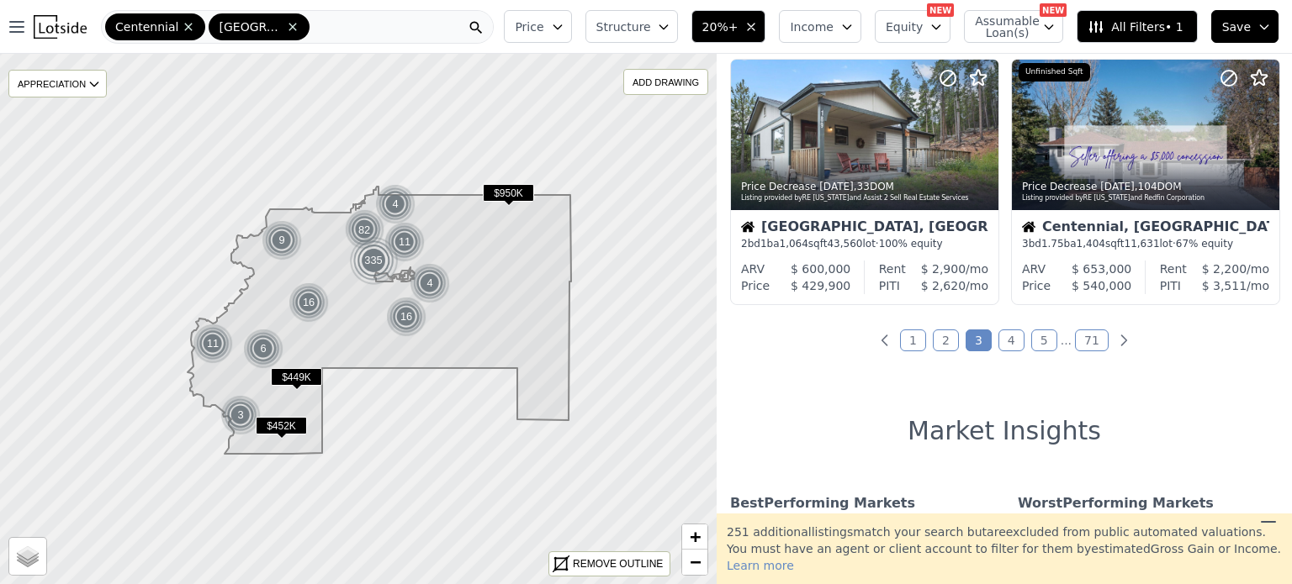
scroll to position [1349, 0]
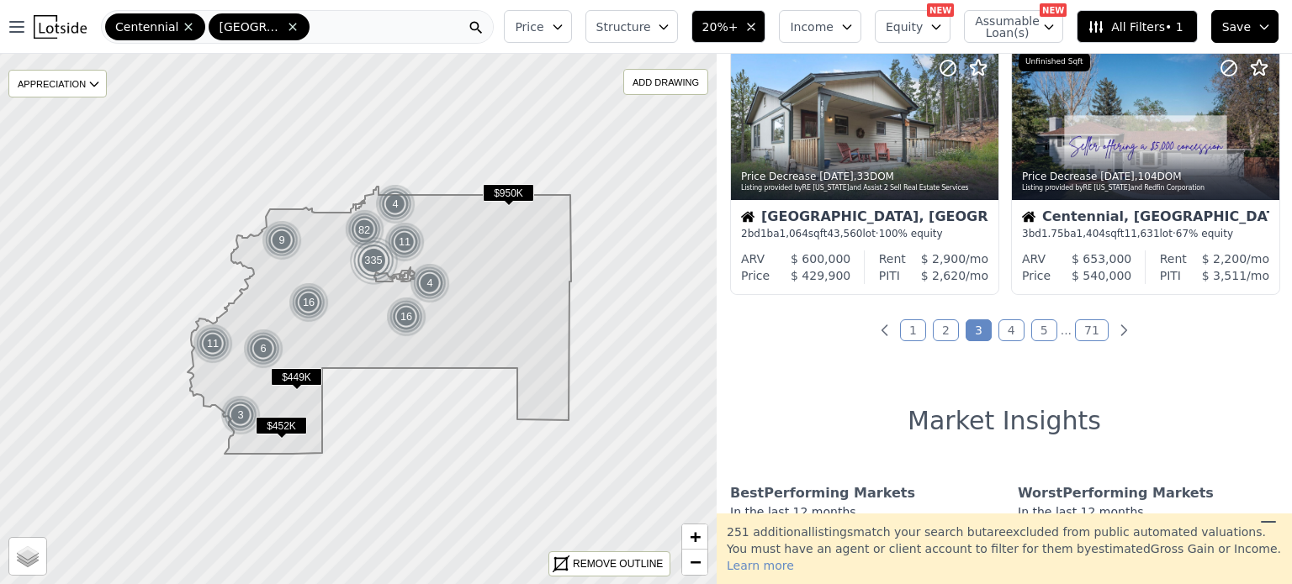
click at [999, 329] on link "4" at bounding box center [1011, 331] width 26 height 22
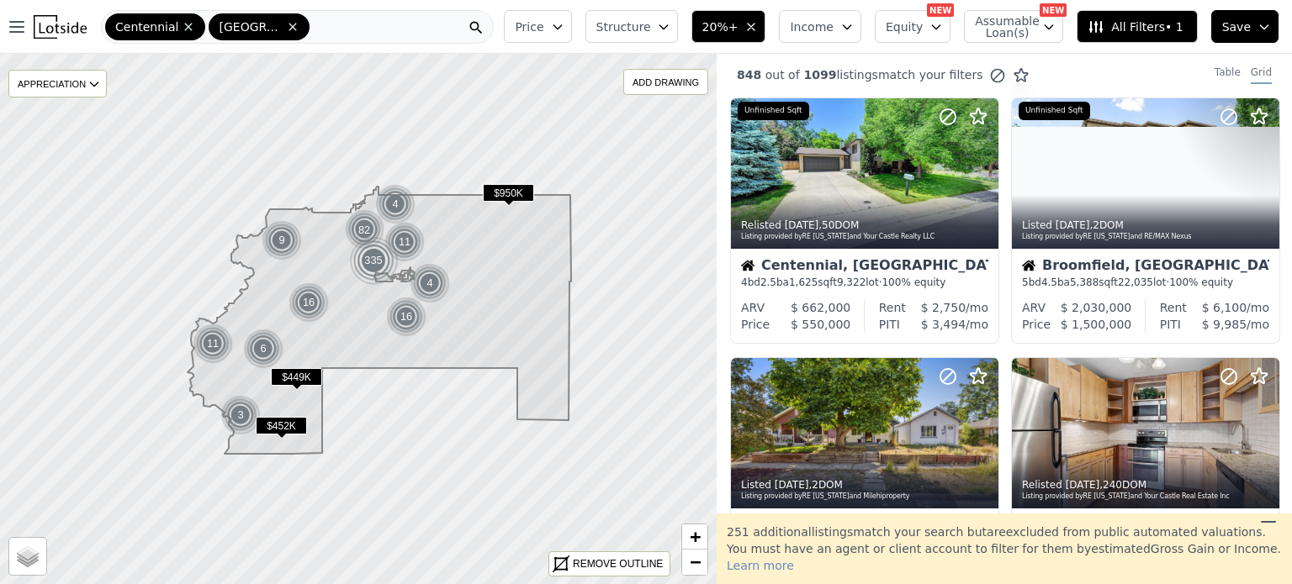
scroll to position [0, 0]
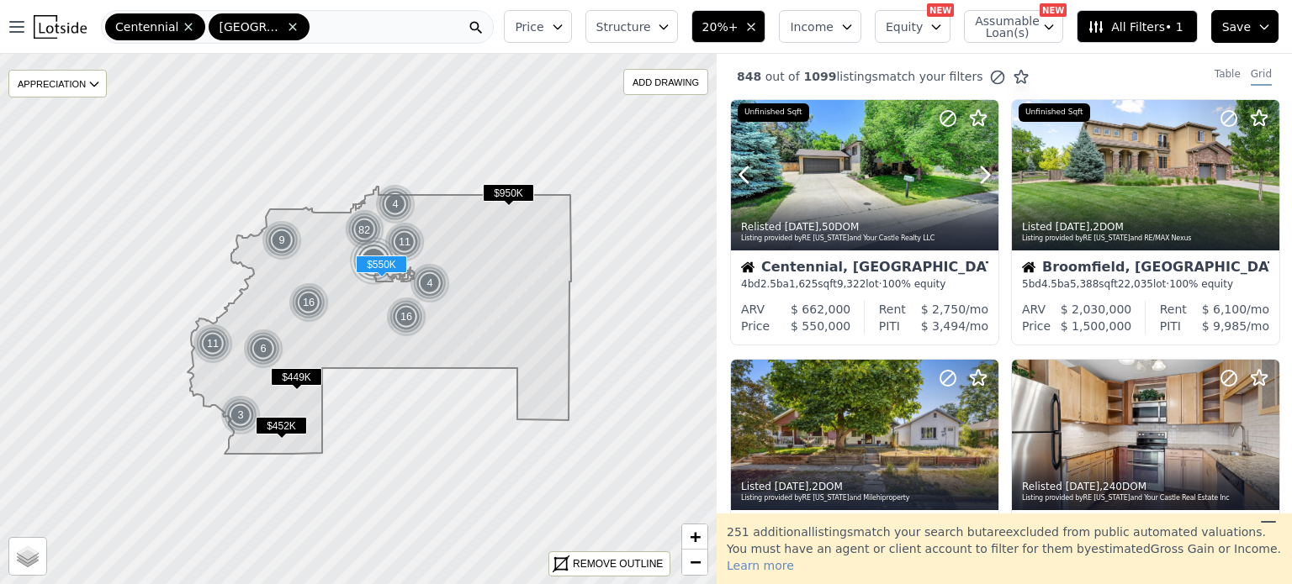
click at [979, 171] on icon at bounding box center [984, 174] width 27 height 27
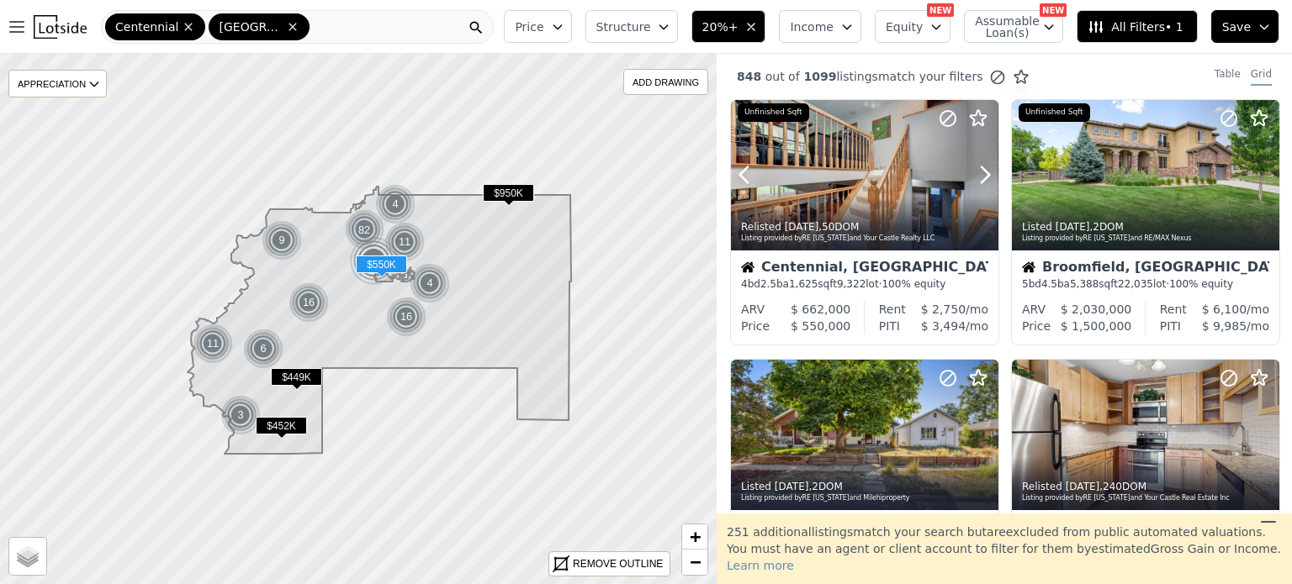
click at [979, 171] on icon at bounding box center [984, 174] width 27 height 27
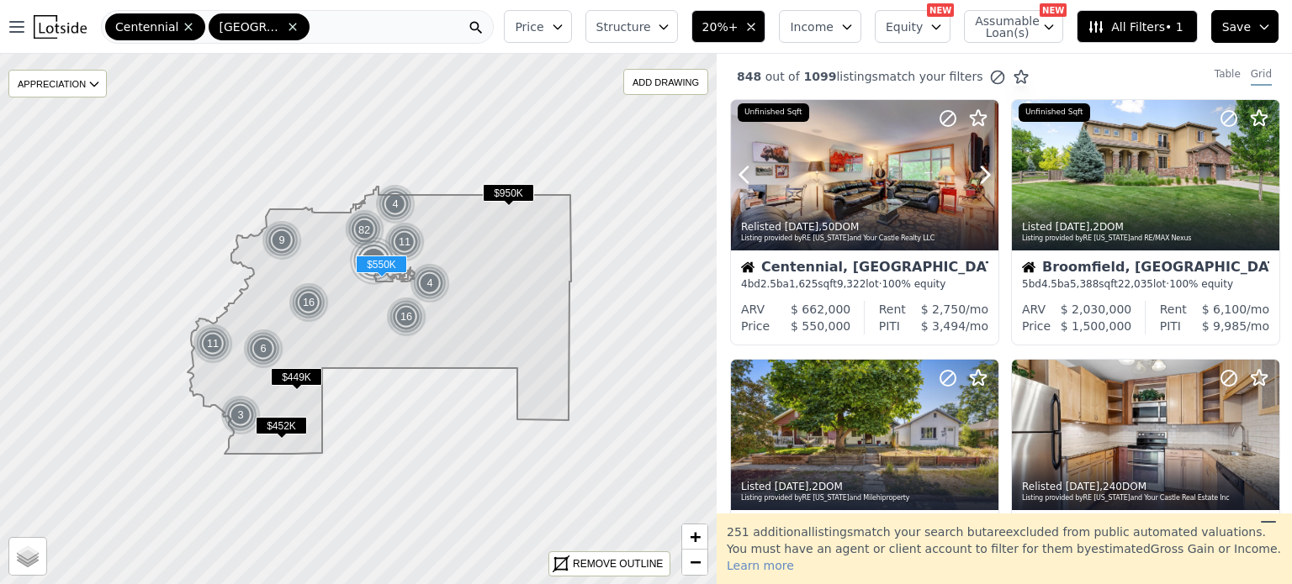
click at [979, 171] on icon at bounding box center [984, 174] width 27 height 27
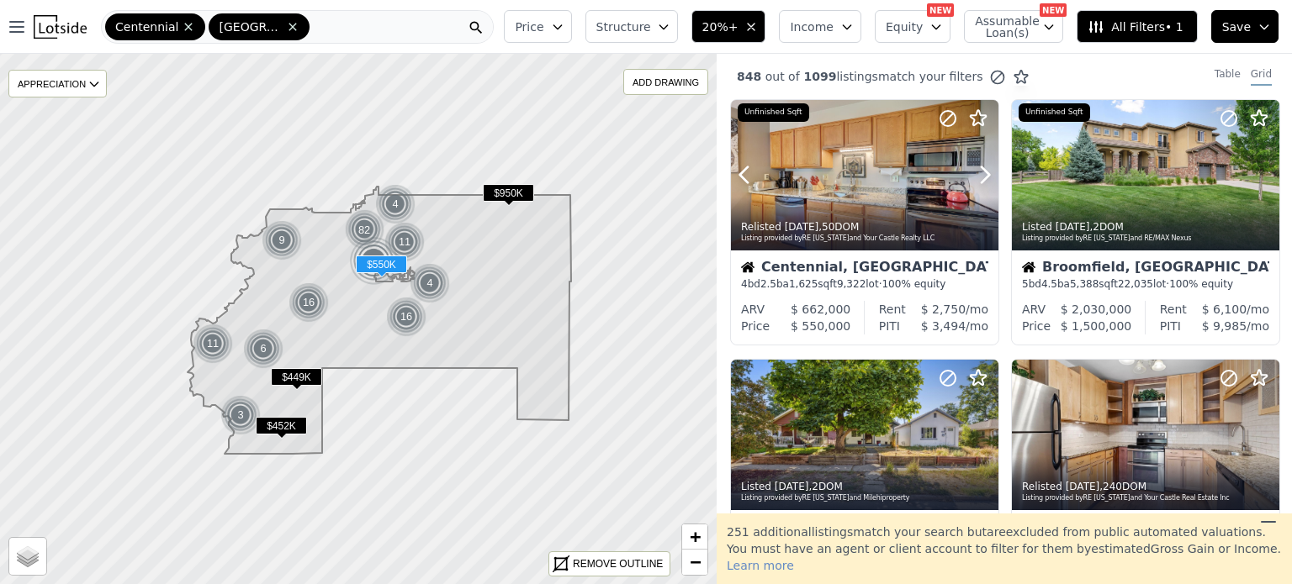
click at [979, 171] on icon at bounding box center [984, 174] width 27 height 27
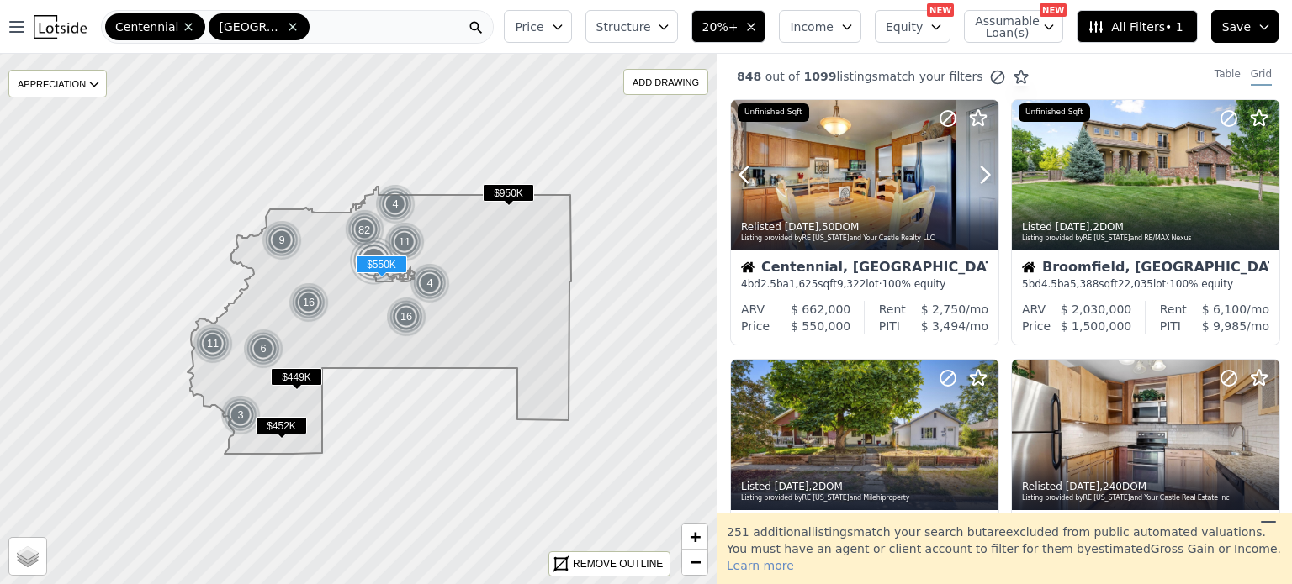
click at [979, 171] on icon at bounding box center [984, 174] width 27 height 27
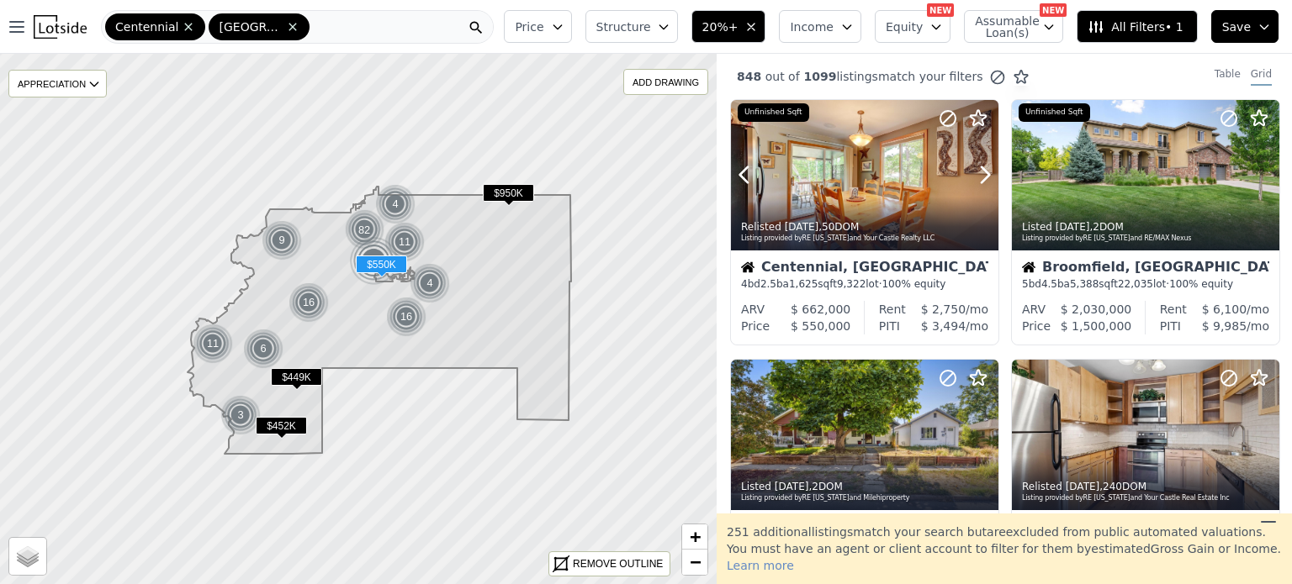
click at [979, 171] on icon at bounding box center [984, 174] width 27 height 27
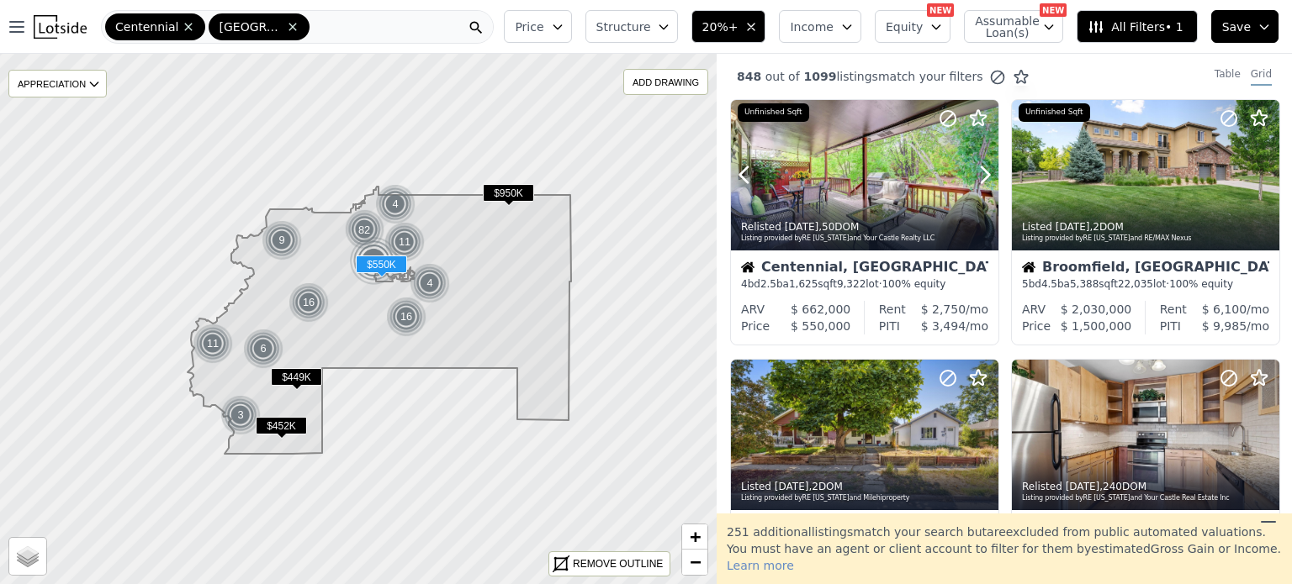
click at [979, 171] on icon at bounding box center [984, 174] width 27 height 27
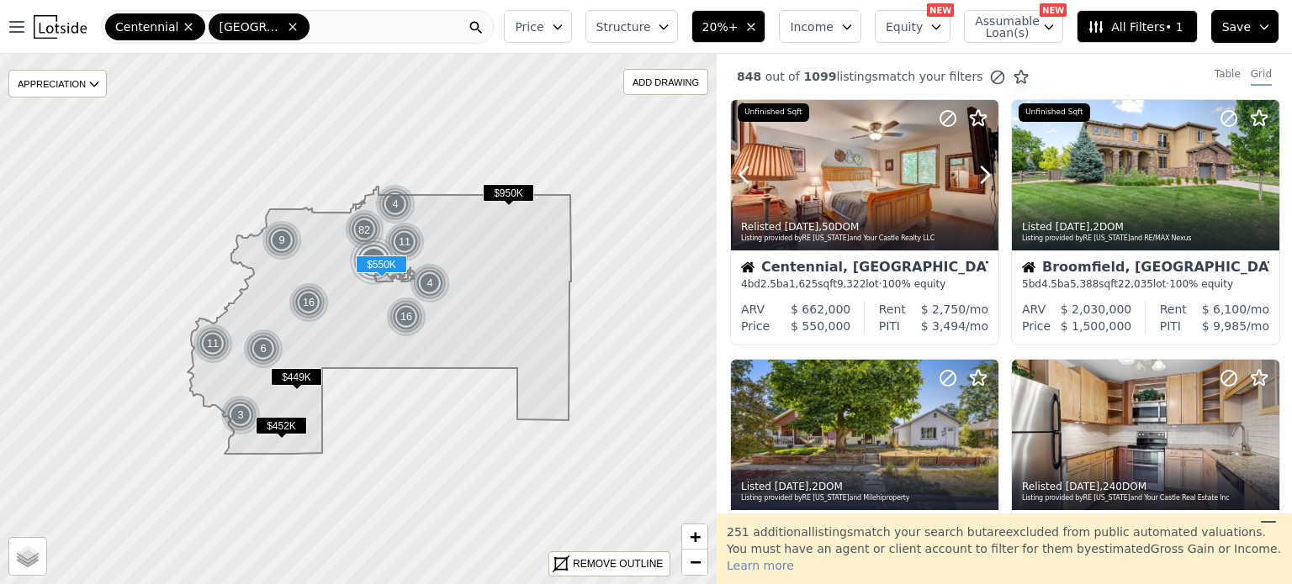
click at [979, 171] on icon at bounding box center [984, 174] width 27 height 27
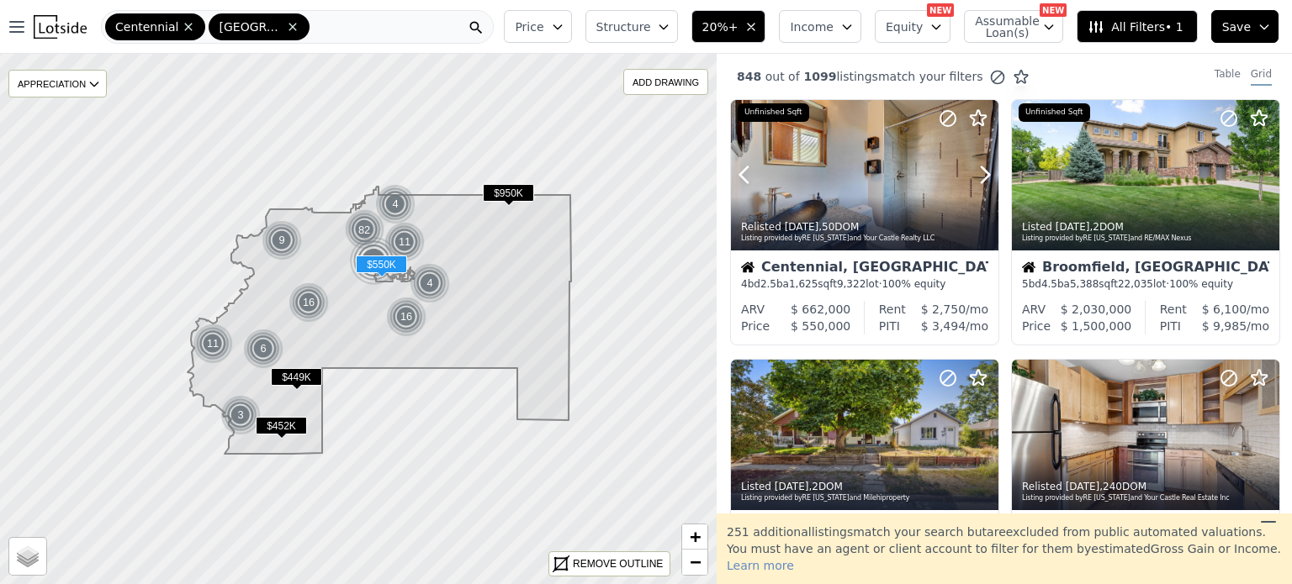
click at [979, 171] on icon at bounding box center [984, 174] width 27 height 27
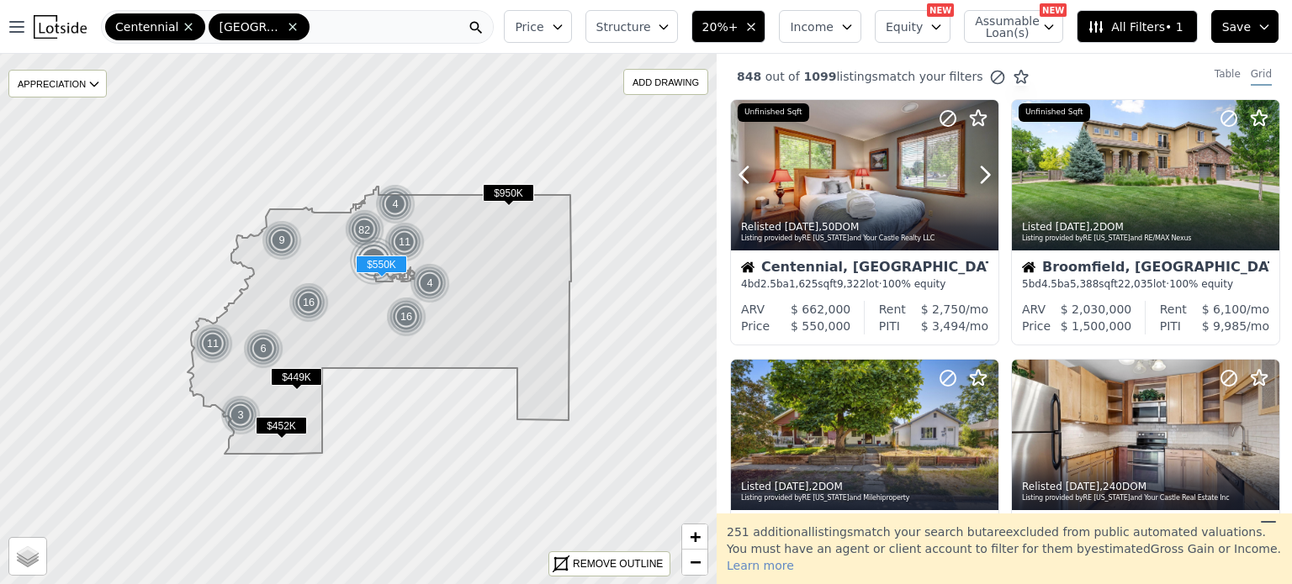
click at [979, 171] on icon at bounding box center [984, 174] width 27 height 27
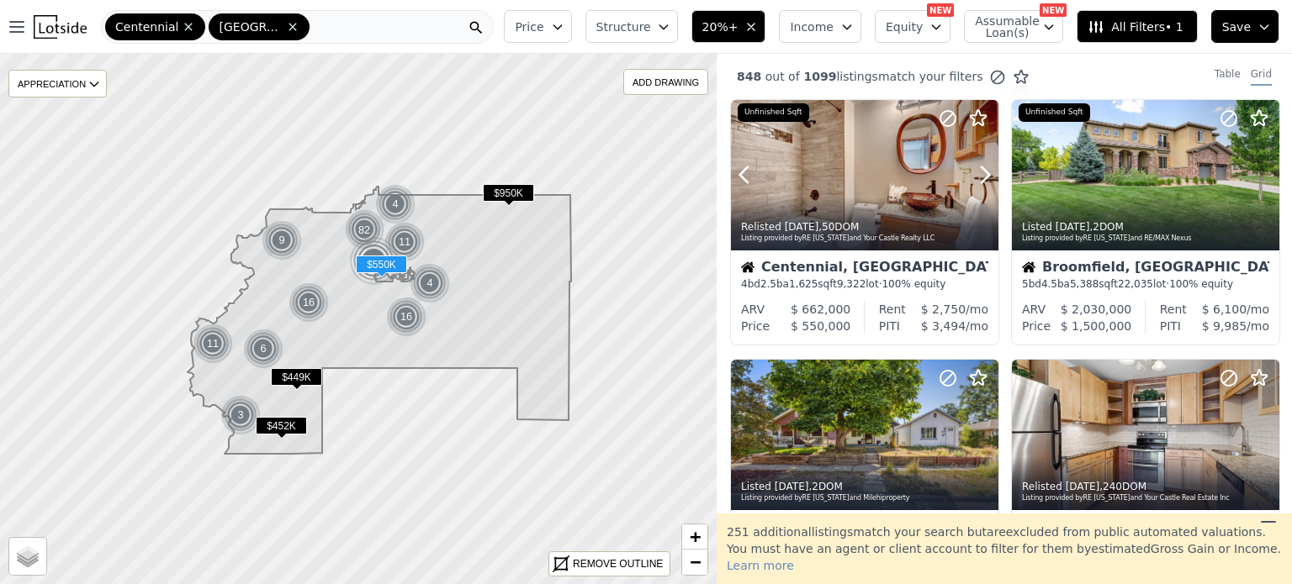
click at [979, 171] on icon at bounding box center [984, 174] width 27 height 27
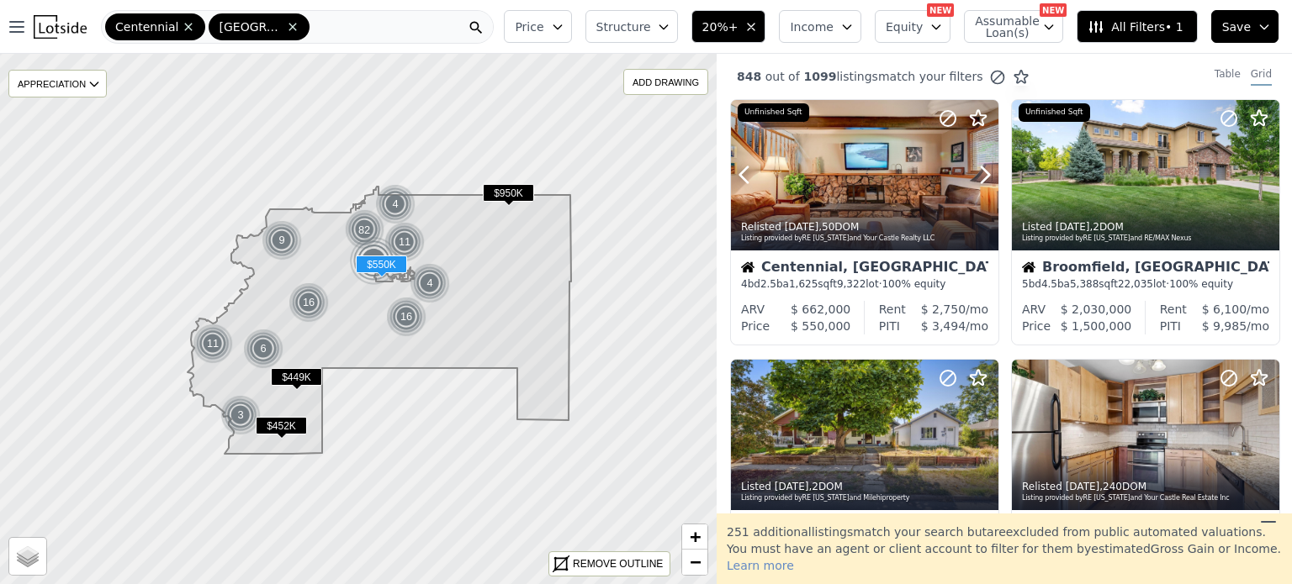
click at [979, 171] on icon at bounding box center [984, 174] width 27 height 27
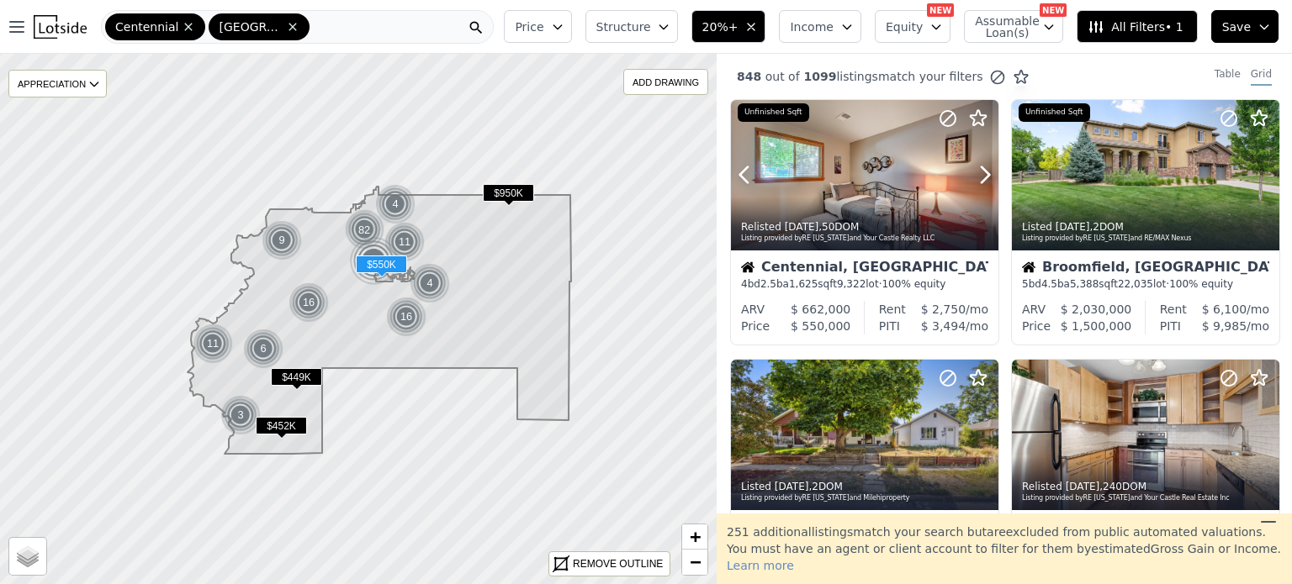
click at [979, 171] on icon at bounding box center [984, 174] width 27 height 27
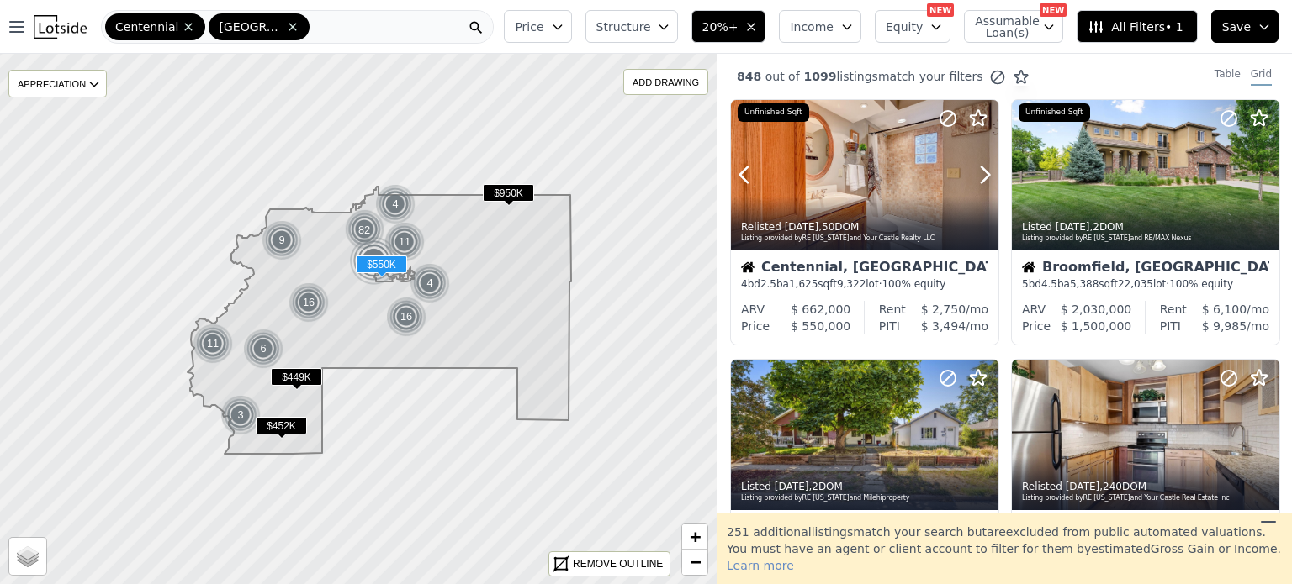
click at [979, 171] on icon at bounding box center [984, 174] width 27 height 27
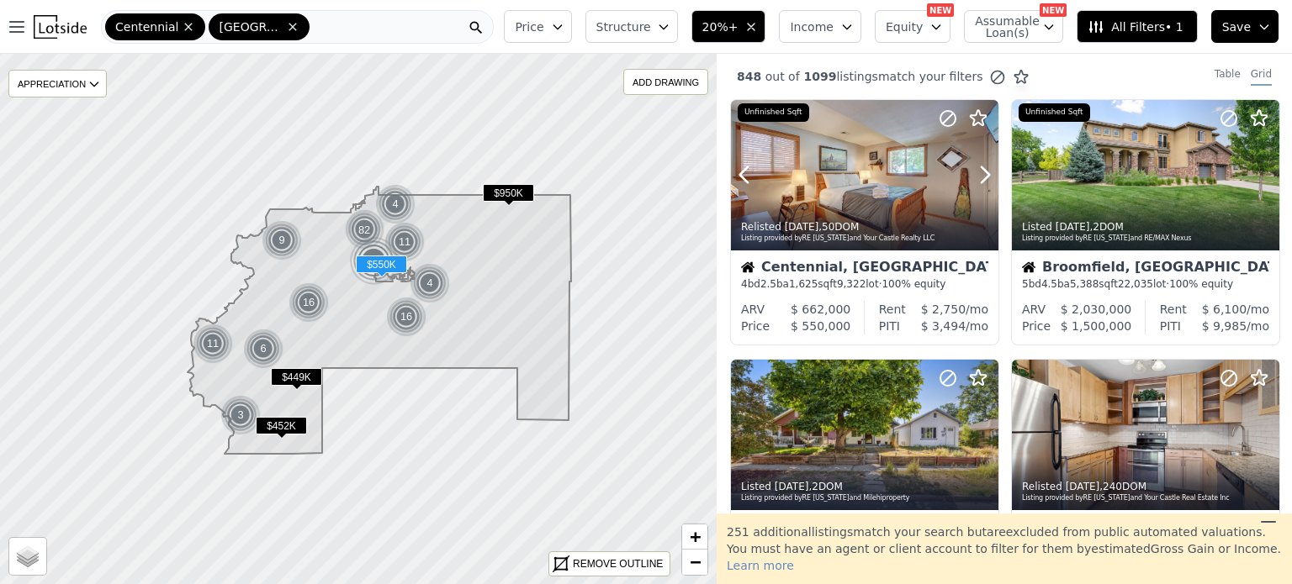
click at [979, 171] on icon at bounding box center [984, 174] width 27 height 27
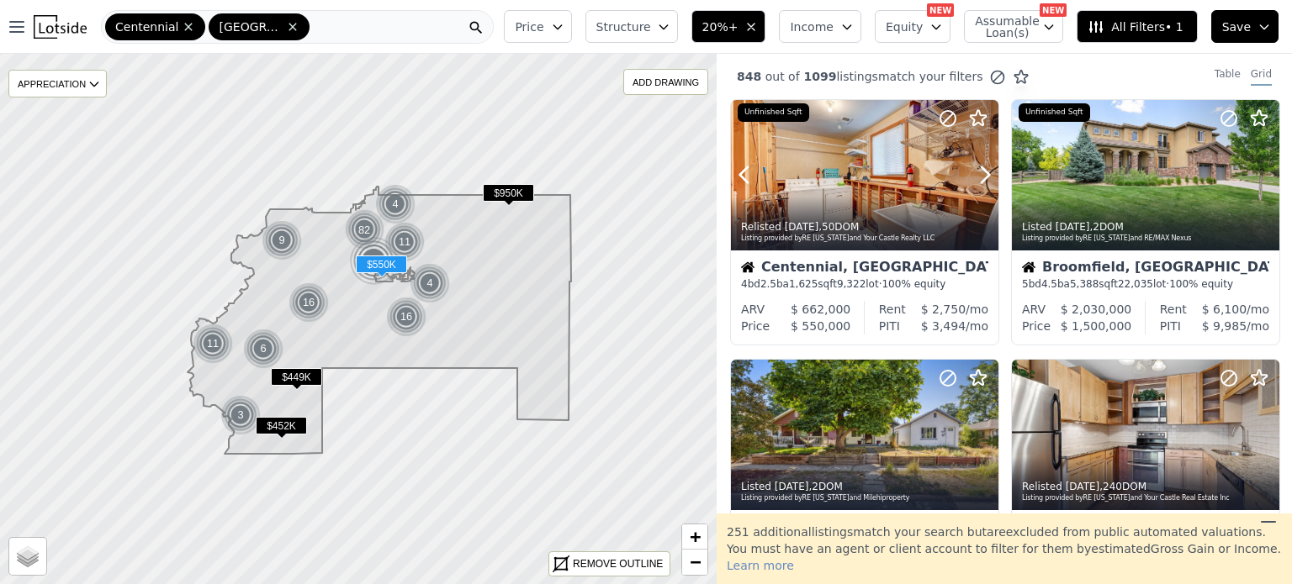
click at [979, 171] on icon at bounding box center [984, 174] width 27 height 27
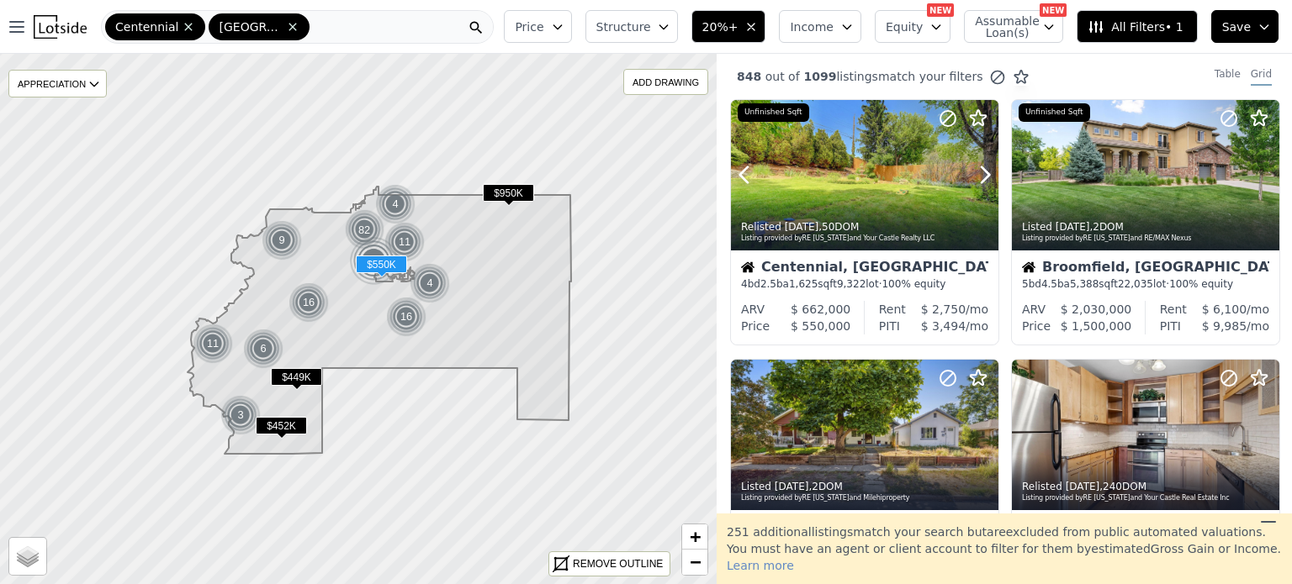
click at [979, 171] on icon at bounding box center [984, 174] width 27 height 27
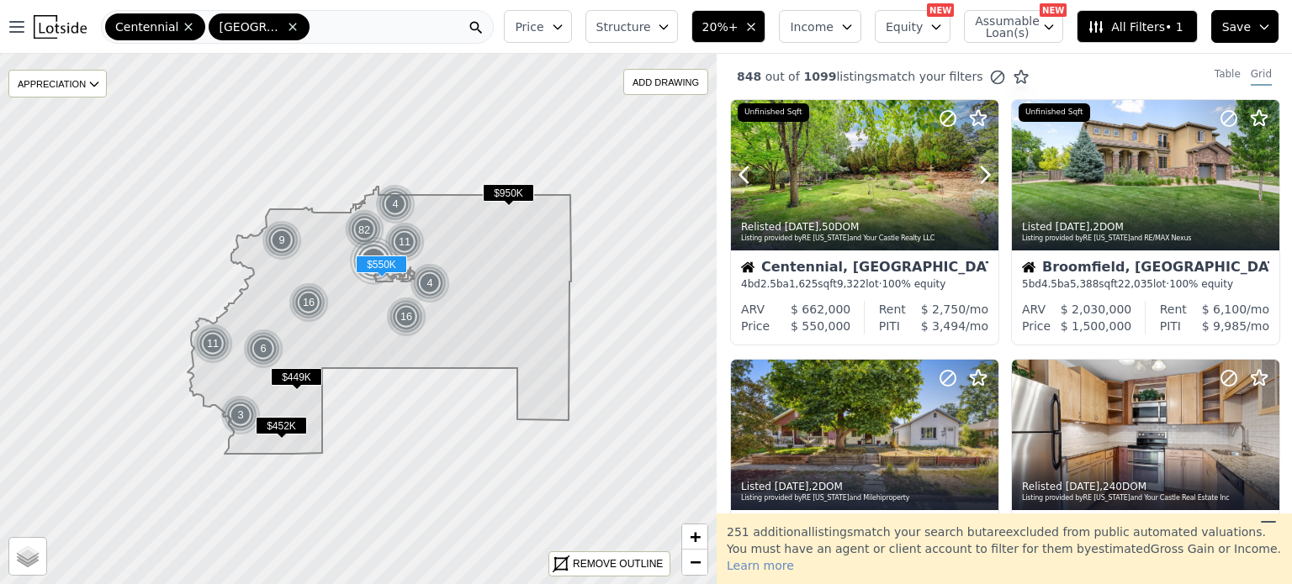
click at [979, 171] on icon at bounding box center [984, 174] width 27 height 27
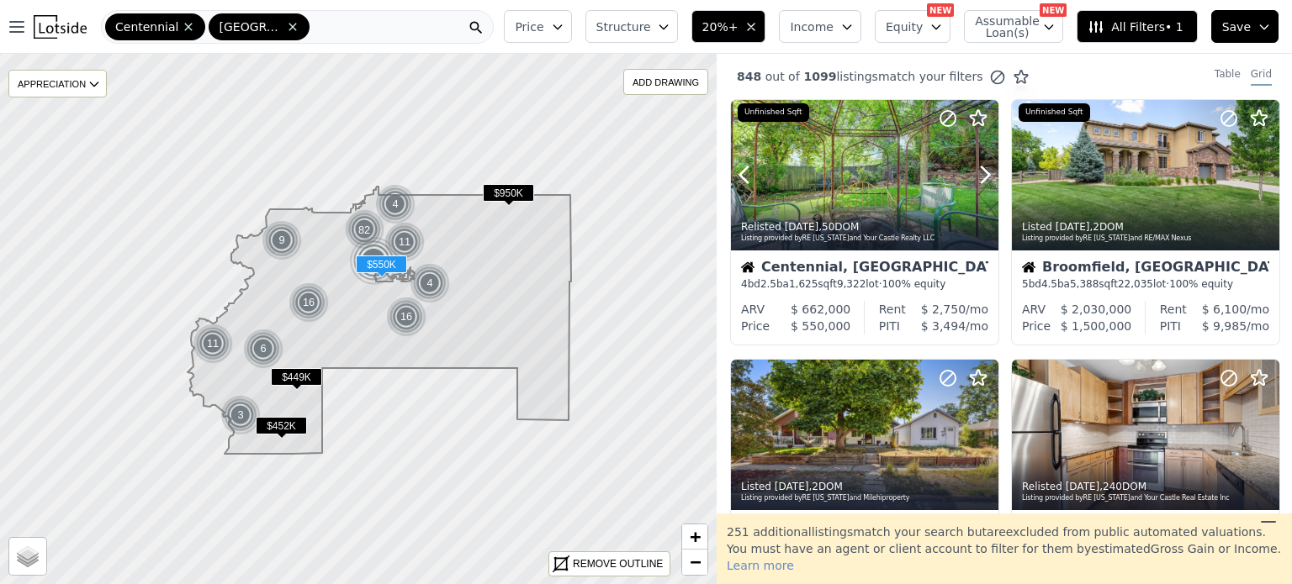
click at [979, 171] on icon at bounding box center [984, 174] width 27 height 27
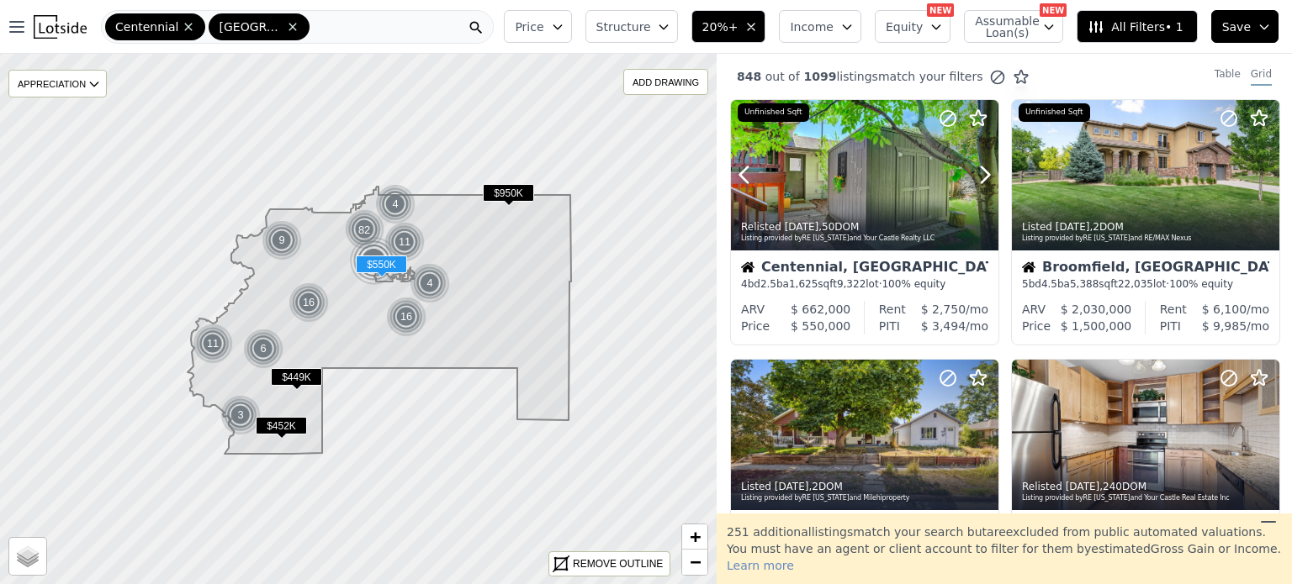
click at [979, 171] on icon at bounding box center [984, 174] width 27 height 27
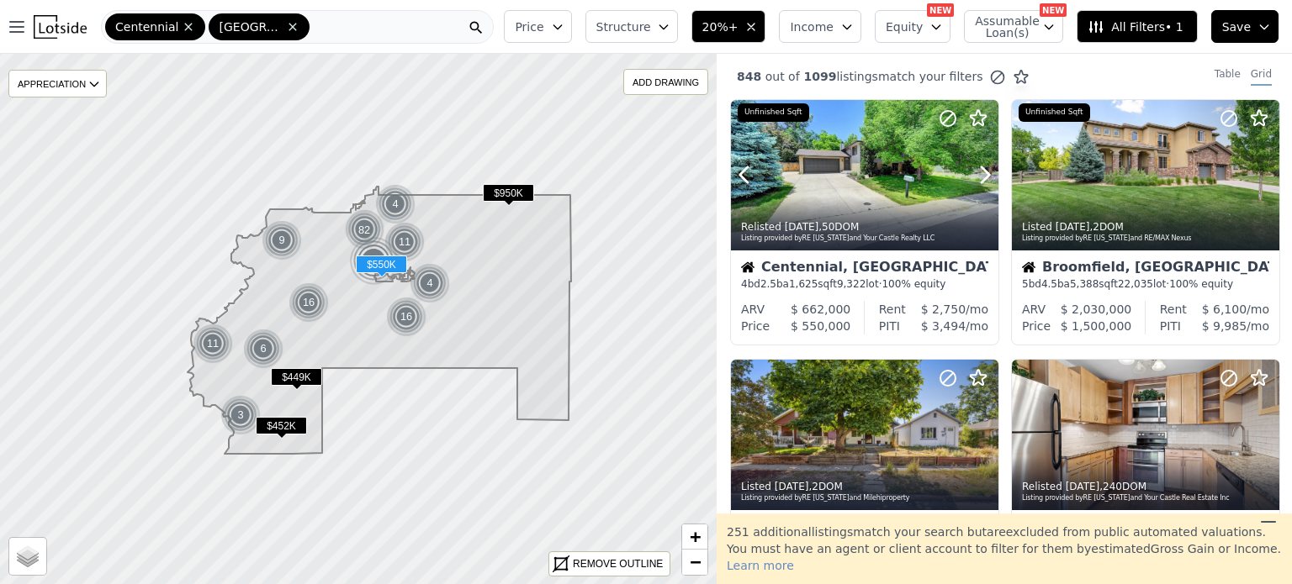
click at [979, 171] on icon at bounding box center [984, 174] width 27 height 27
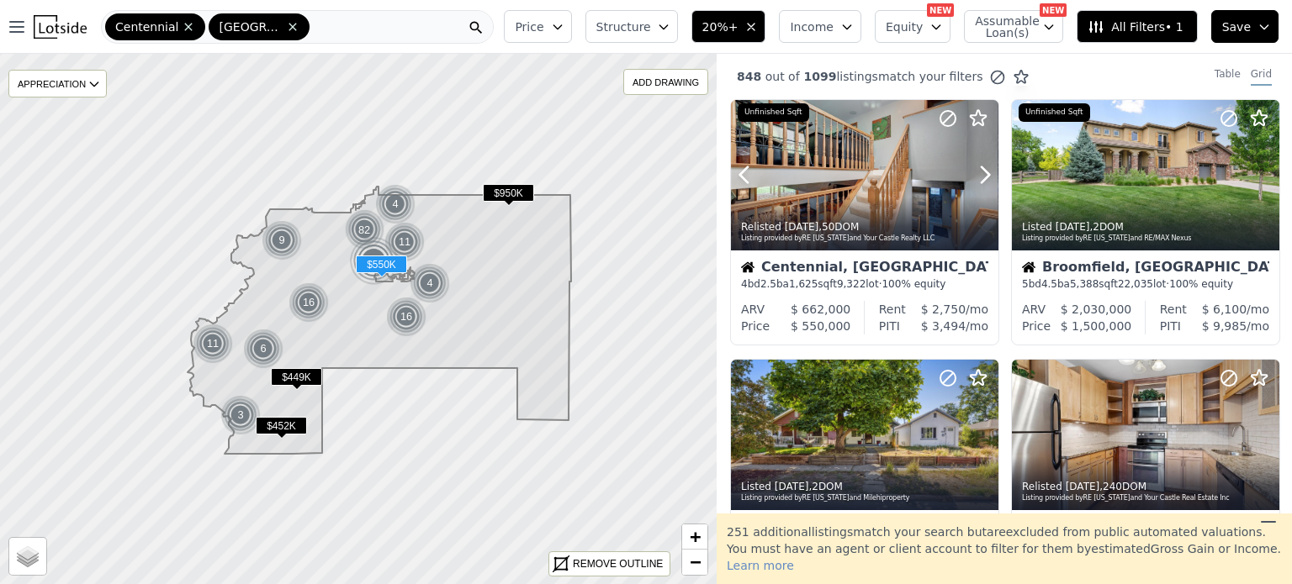
click at [870, 180] on div at bounding box center [864, 175] width 267 height 151
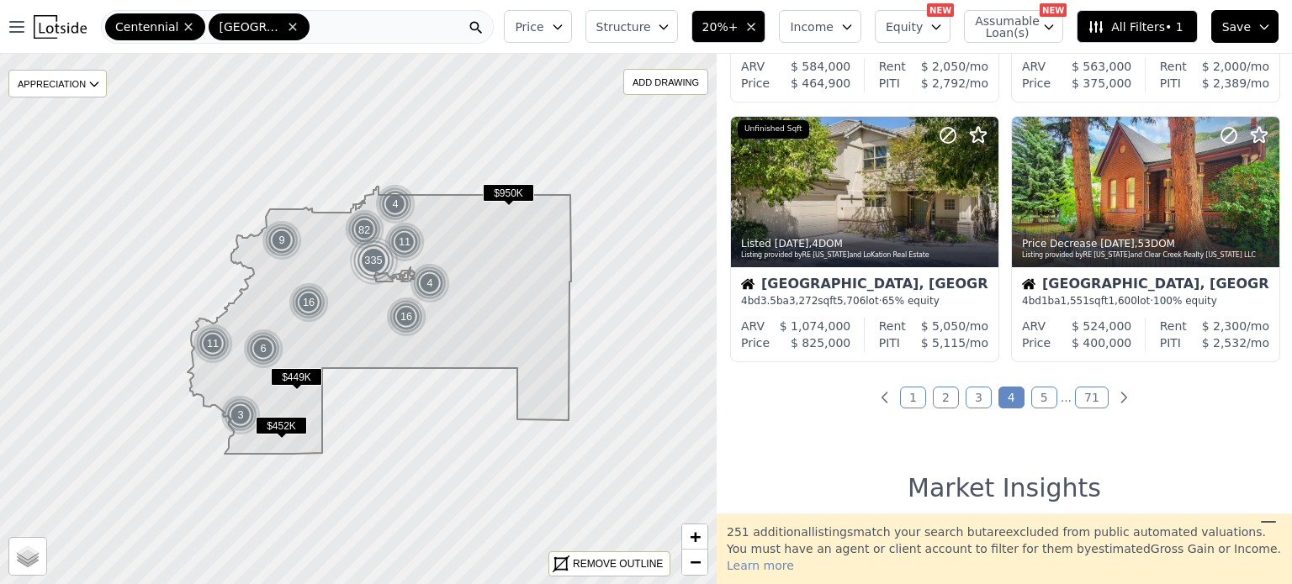
scroll to position [1291, 0]
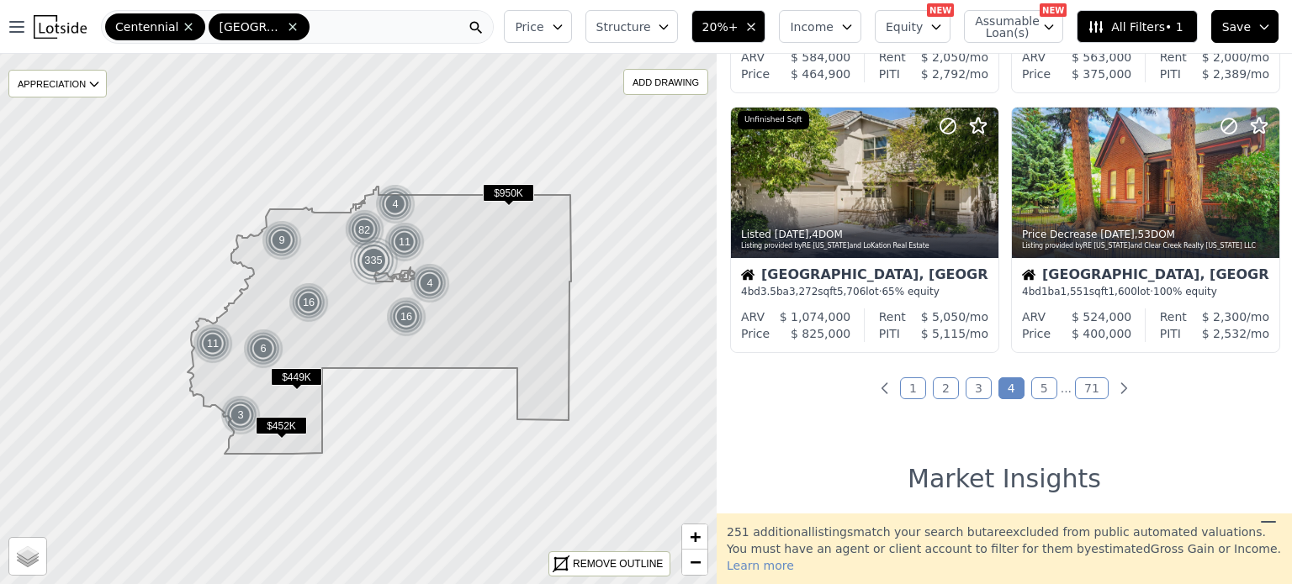
click at [1043, 385] on link "5" at bounding box center [1044, 389] width 26 height 22
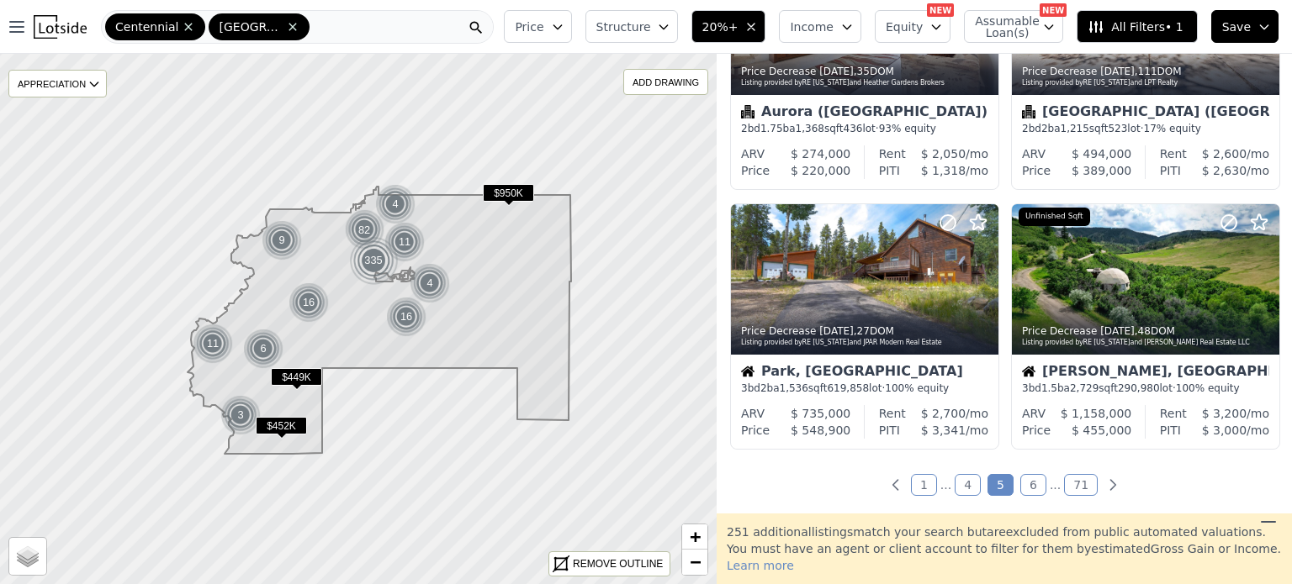
scroll to position [1242, 0]
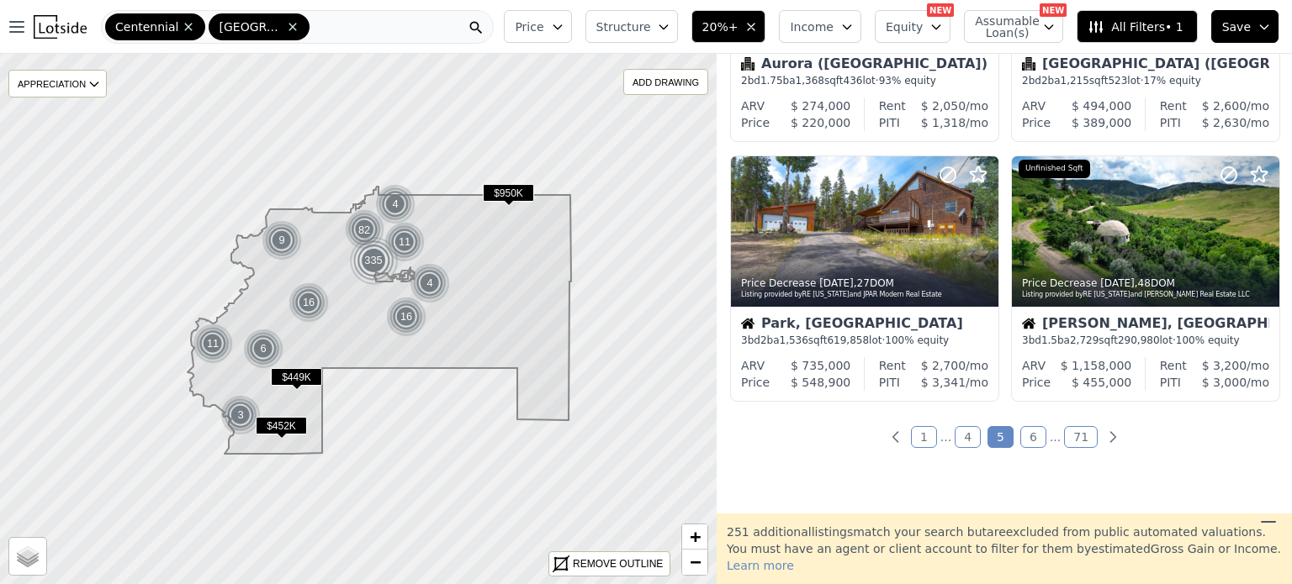
click at [1026, 440] on link "6" at bounding box center [1033, 437] width 26 height 22
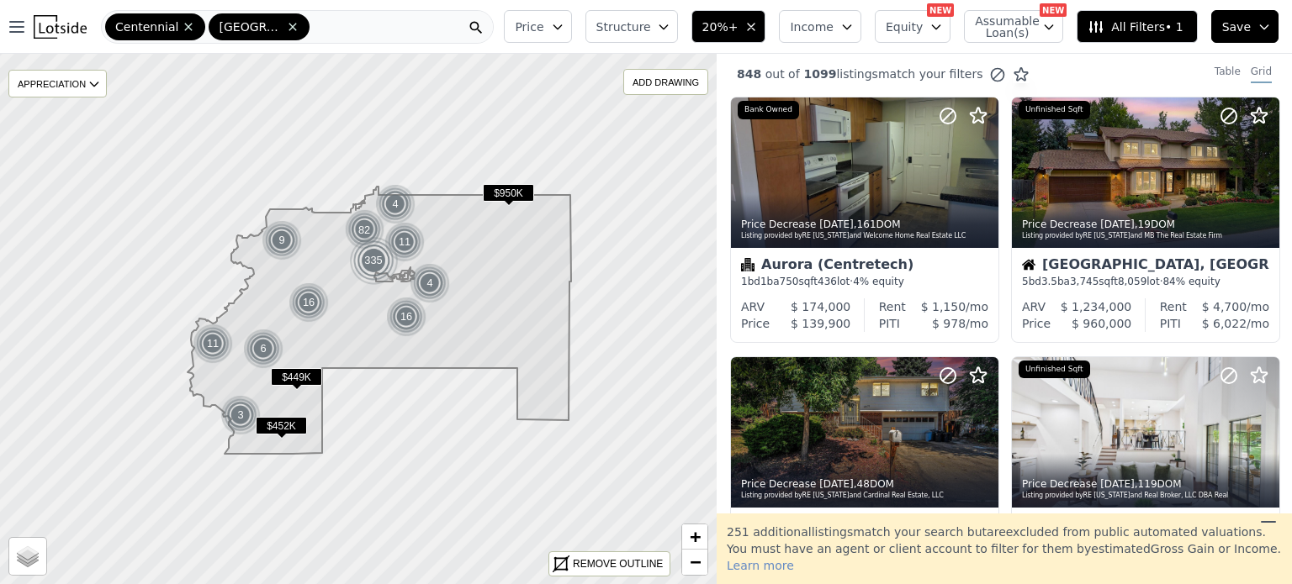
scroll to position [0, 0]
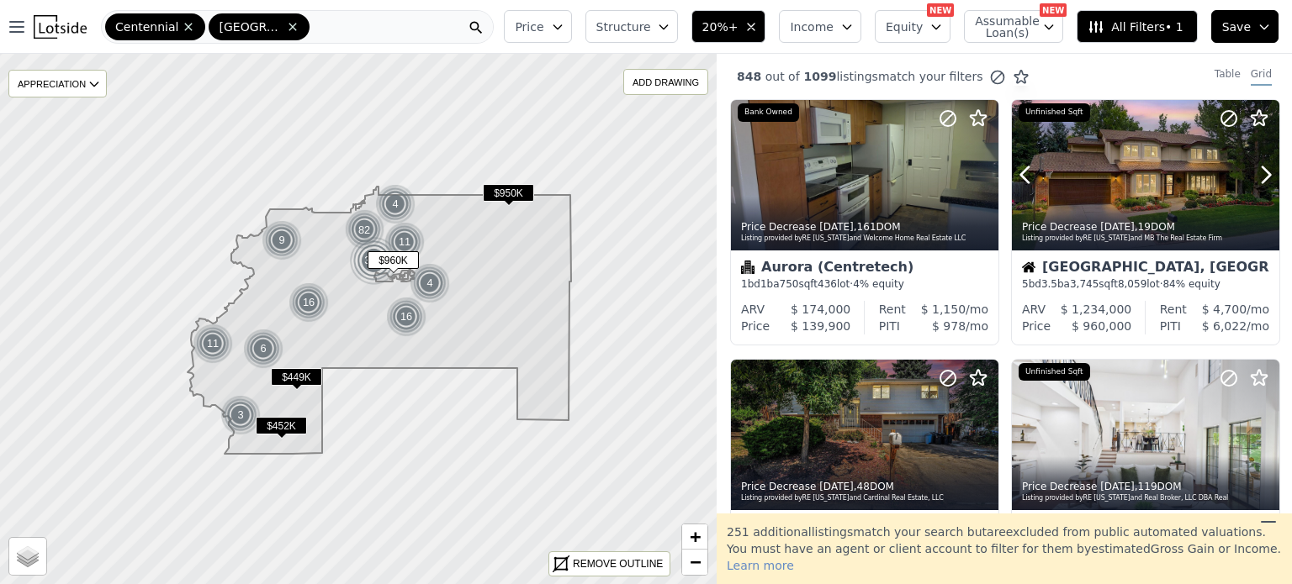
click at [1151, 174] on div at bounding box center [1145, 175] width 267 height 151
click at [962, 161] on div at bounding box center [945, 154] width 108 height 108
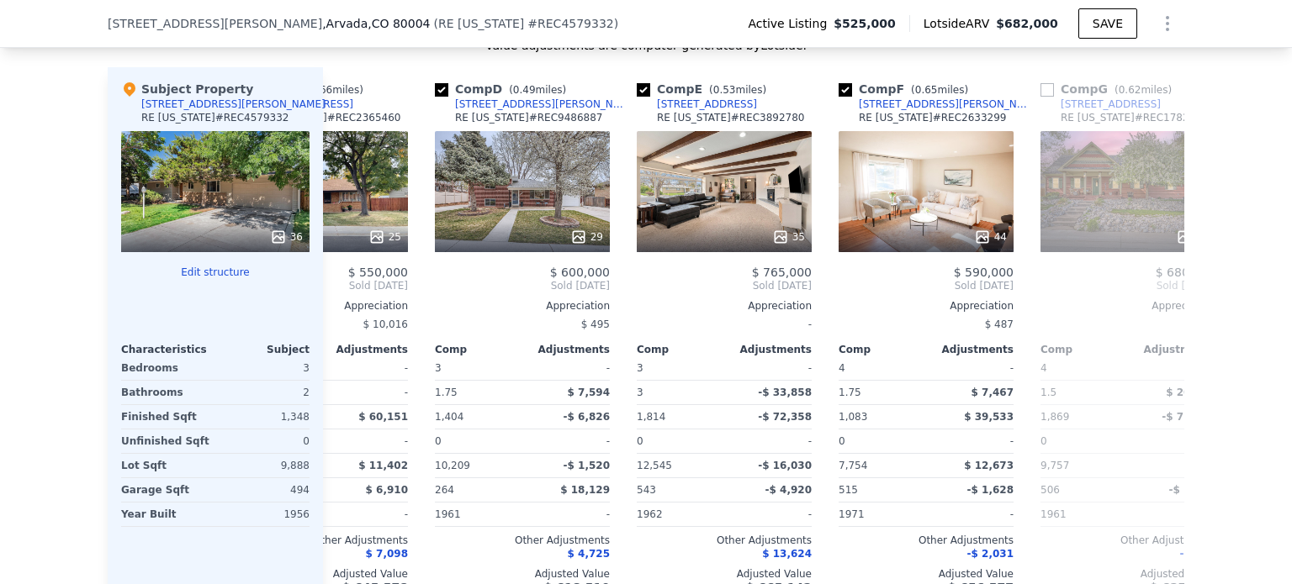
scroll to position [0, 520]
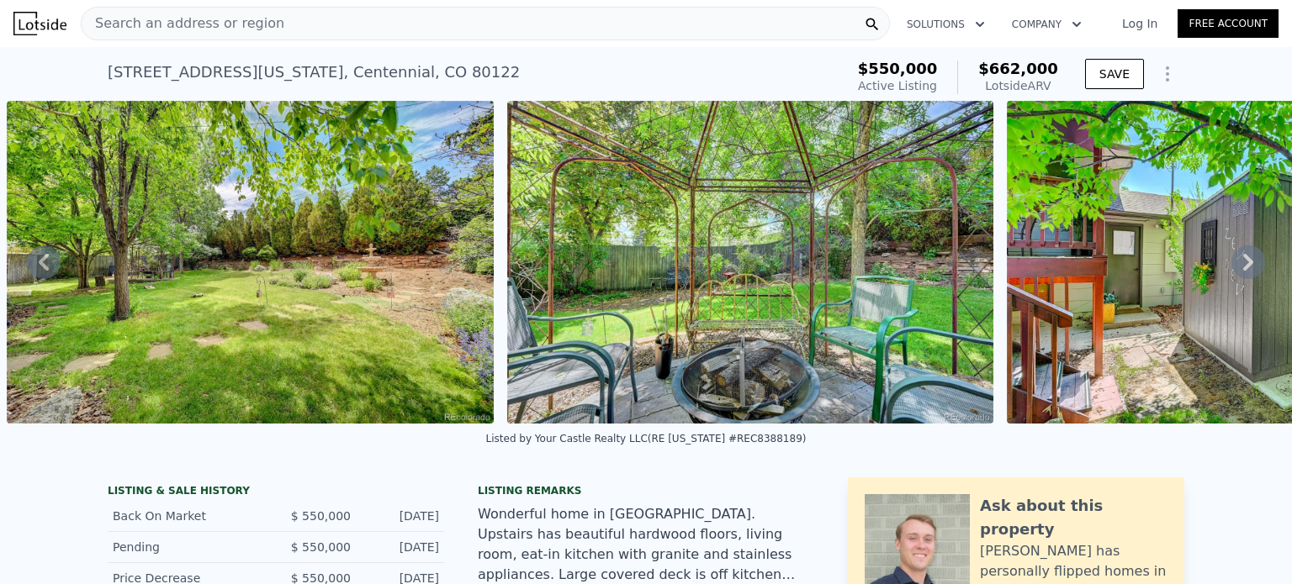
scroll to position [0, 9463]
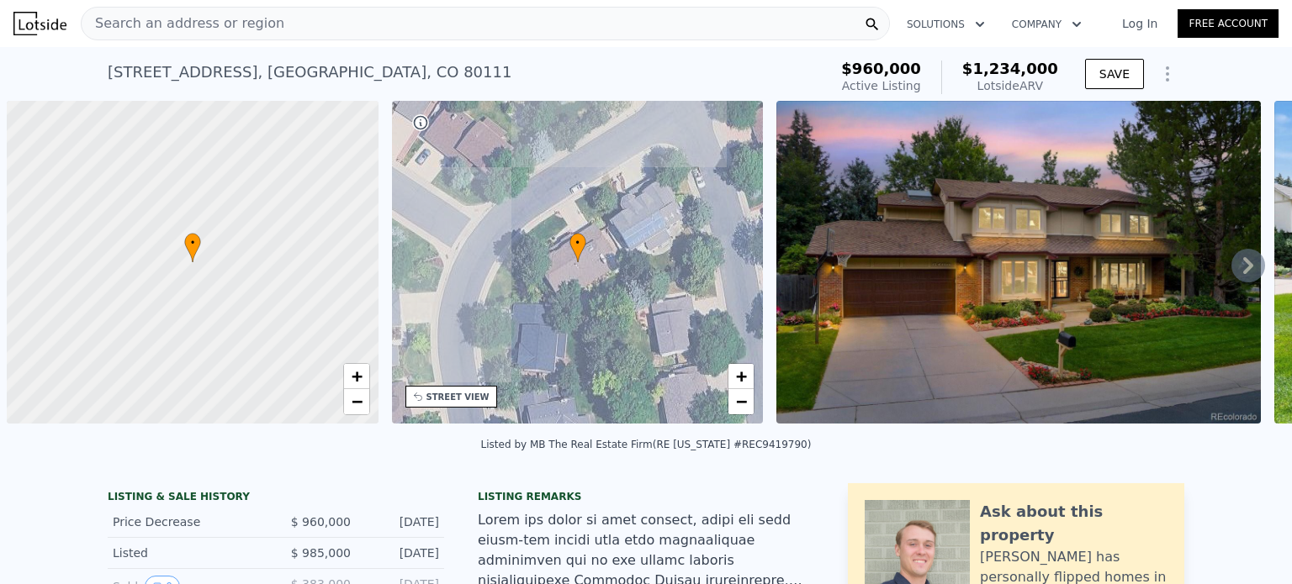
scroll to position [0, 7]
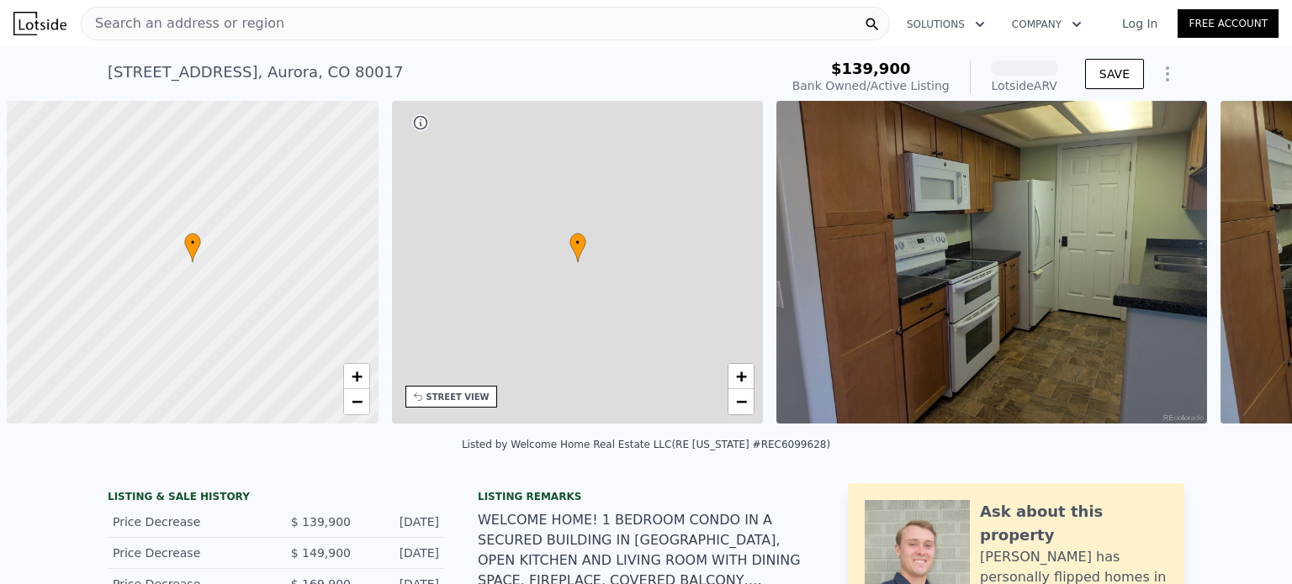
scroll to position [0, 7]
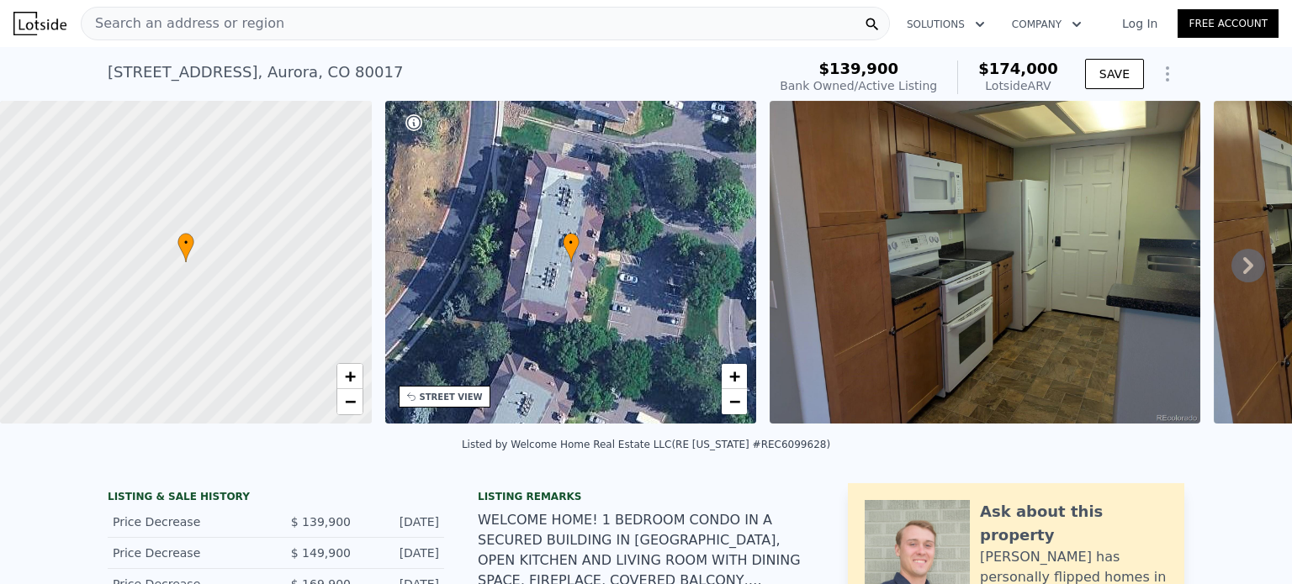
click at [332, 26] on div "Search an address or region" at bounding box center [485, 24] width 809 height 34
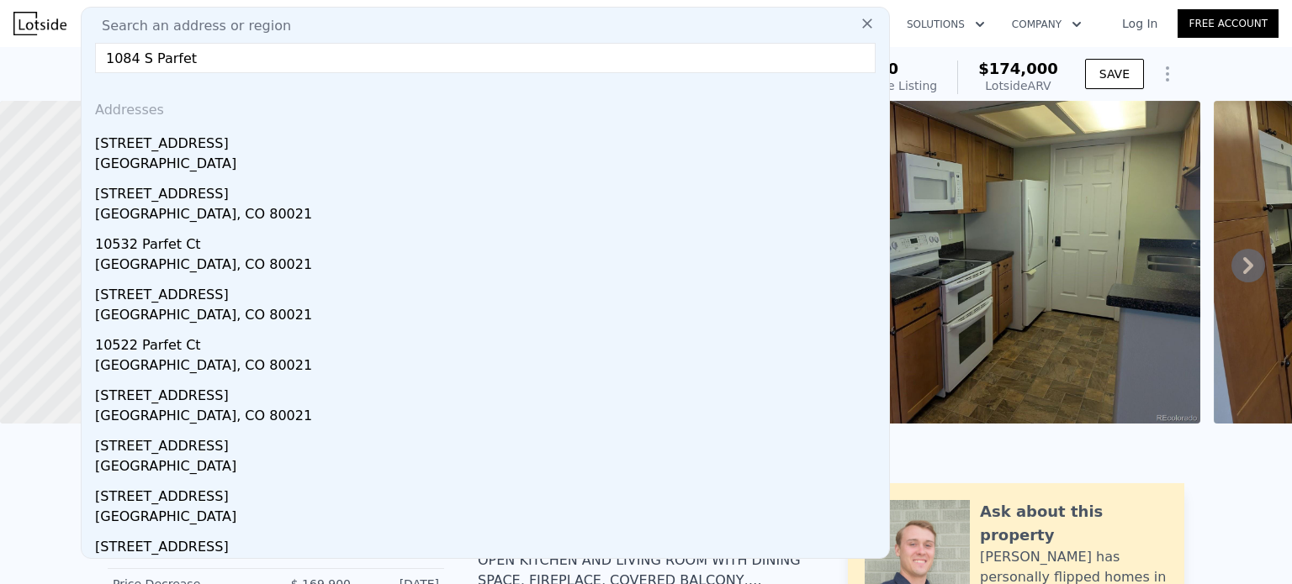
type input "1084 S Parfet"
click at [210, 142] on div "[STREET_ADDRESS]" at bounding box center [488, 140] width 787 height 27
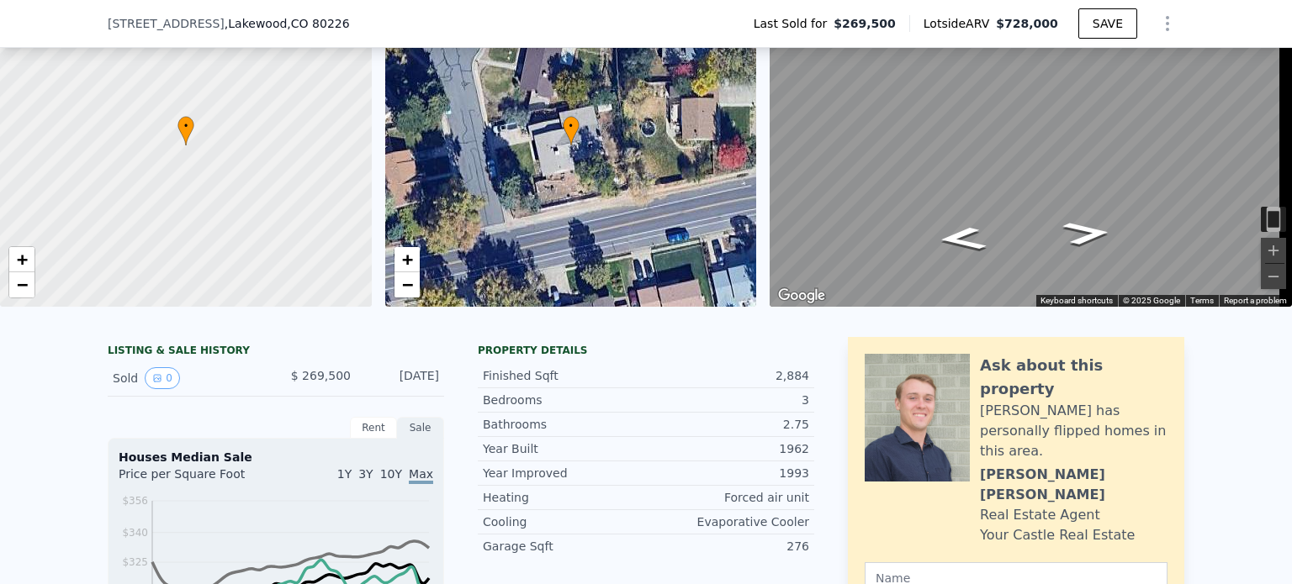
scroll to position [94, 0]
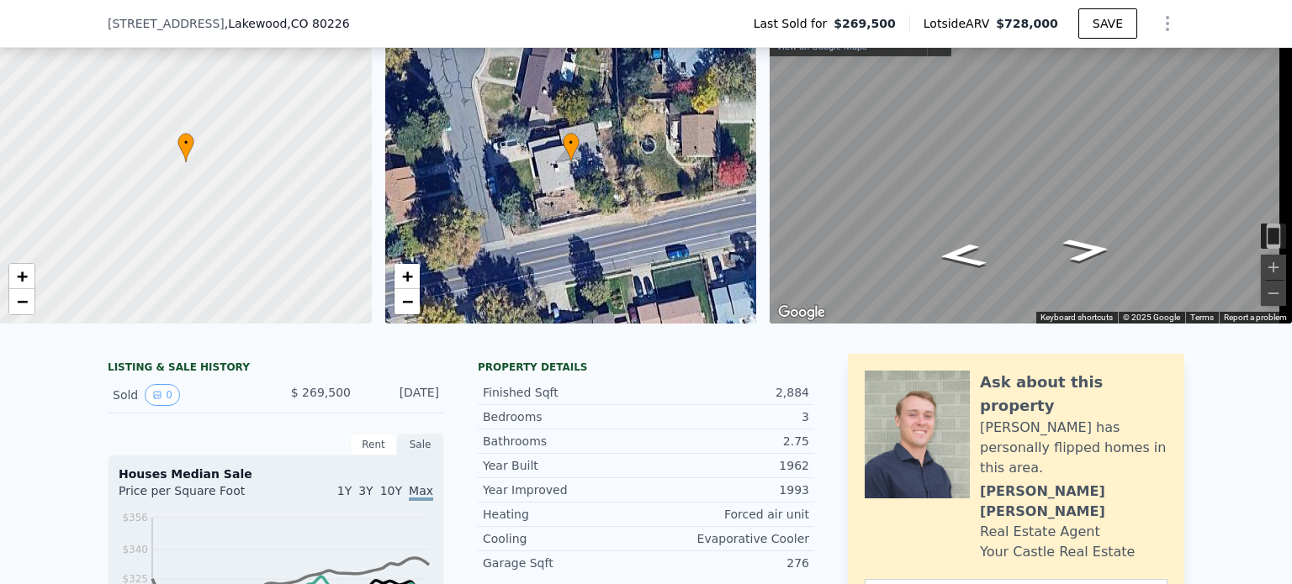
click at [625, 161] on div "• + −" at bounding box center [571, 162] width 372 height 323
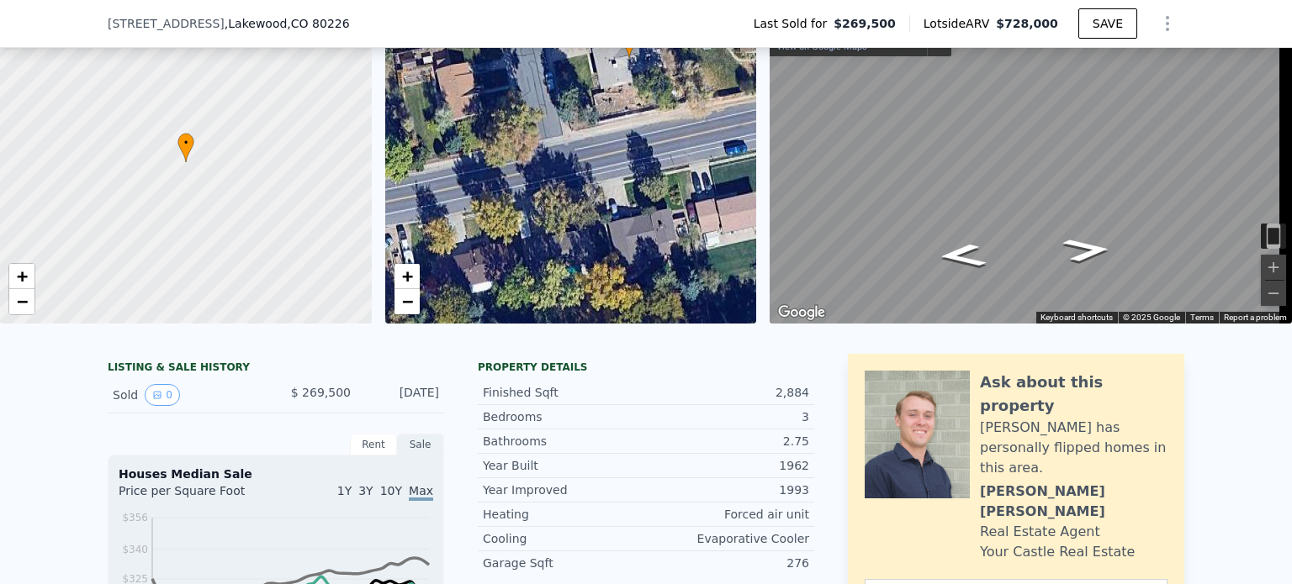
drag, startPoint x: 508, startPoint y: 188, endPoint x: 566, endPoint y: 84, distance: 119.3
click at [566, 84] on div "• + −" at bounding box center [571, 162] width 372 height 323
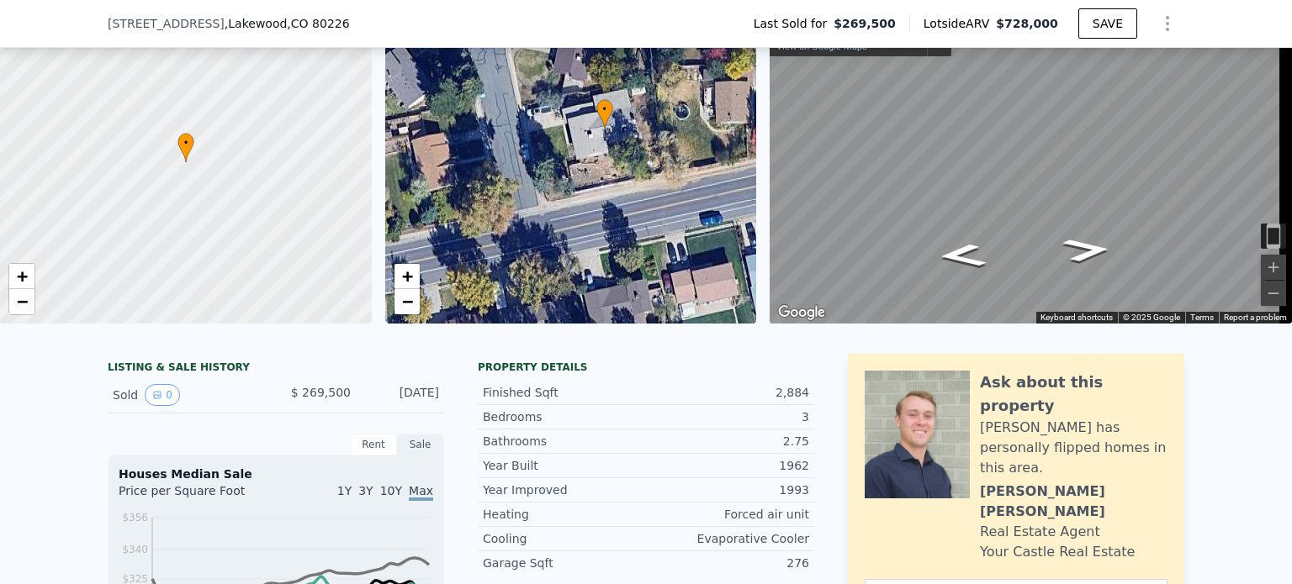
drag, startPoint x: 529, startPoint y: 130, endPoint x: 503, endPoint y: 204, distance: 77.7
click at [503, 204] on div "• + −" at bounding box center [571, 162] width 372 height 323
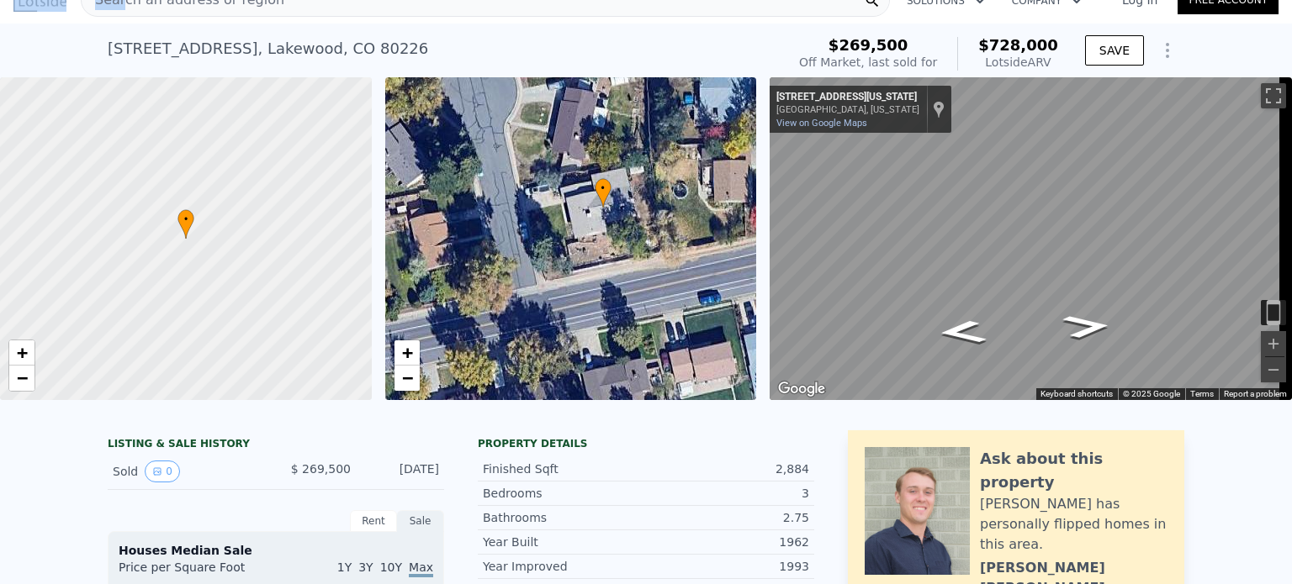
scroll to position [5, 0]
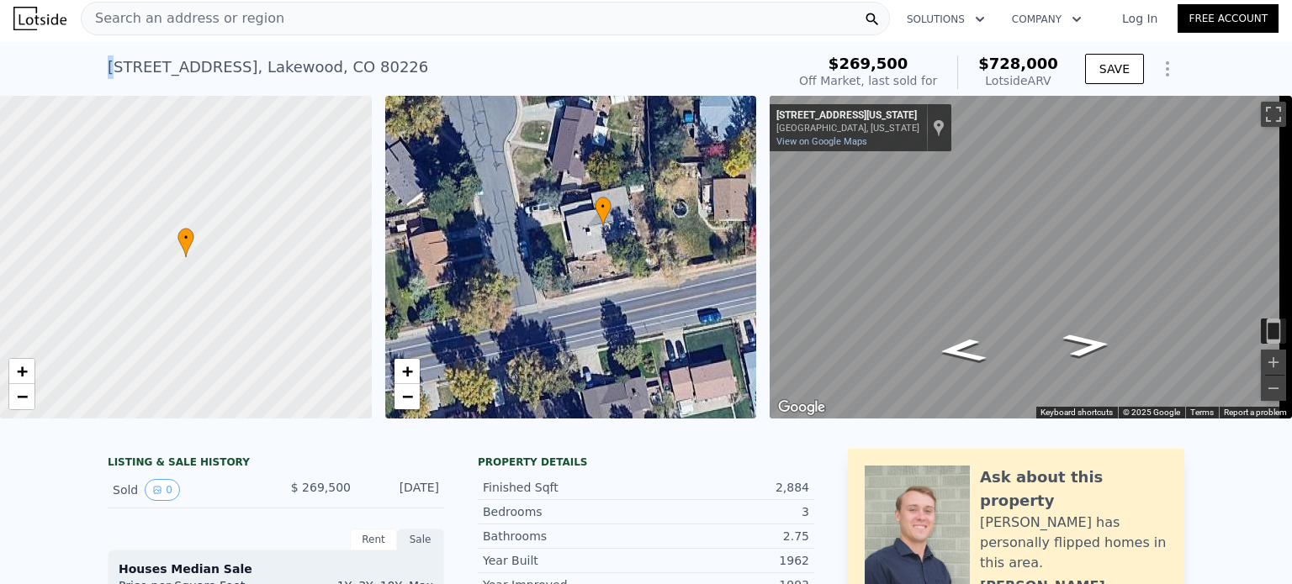
drag, startPoint x: 309, startPoint y: 24, endPoint x: 99, endPoint y: 55, distance: 212.5
click at [407, 78] on div "[STREET_ADDRESS] Sold [DATE] for $269,500 (~ARV $728k )" at bounding box center [443, 72] width 671 height 47
drag, startPoint x: 361, startPoint y: 70, endPoint x: 94, endPoint y: 82, distance: 266.9
click at [94, 82] on div "[STREET_ADDRESS] Sold [DATE] for $269,500 (~ARV $728k ) $269,500 Off Market, la…" at bounding box center [646, 69] width 1292 height 54
copy div "[STREET_ADDRESS]"
